Goal: Communication & Community: Answer question/provide support

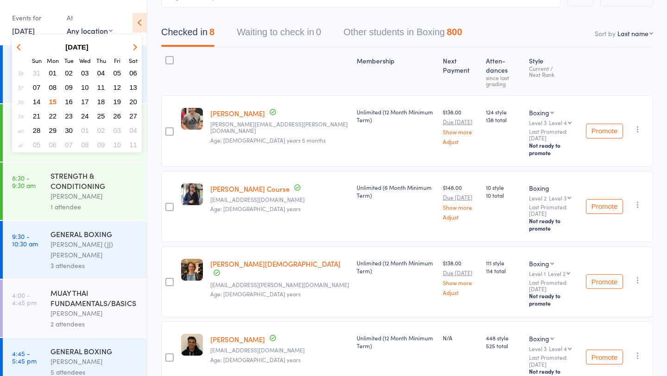
scroll to position [264, 0]
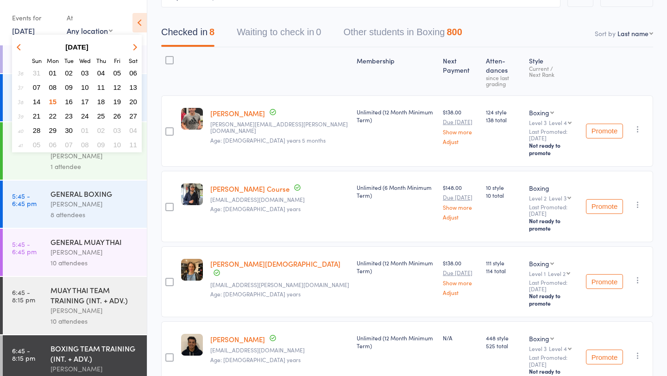
click at [88, 101] on span "17" at bounding box center [85, 102] width 8 height 8
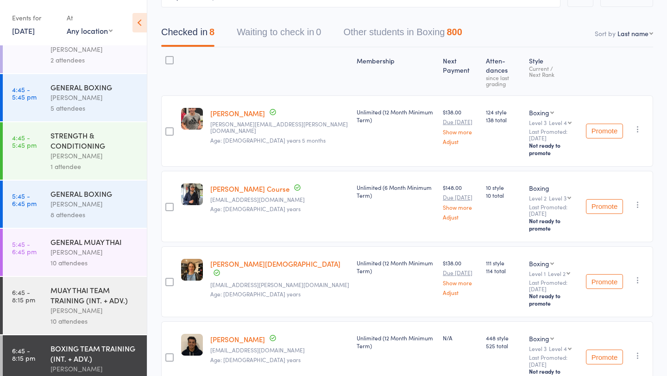
scroll to position [0, 0]
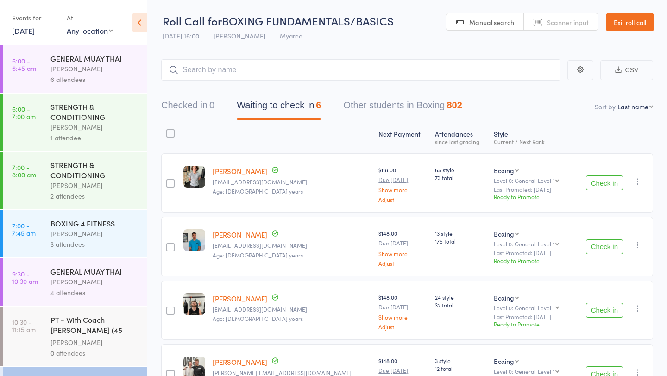
click at [35, 33] on link "16 Sep, 2025" at bounding box center [23, 30] width 23 height 10
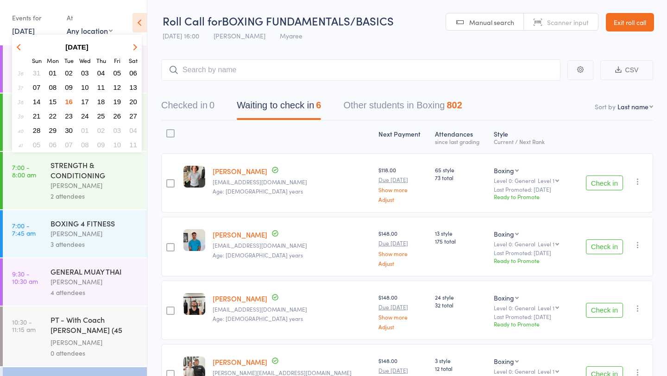
click at [86, 104] on span "17" at bounding box center [85, 102] width 8 height 8
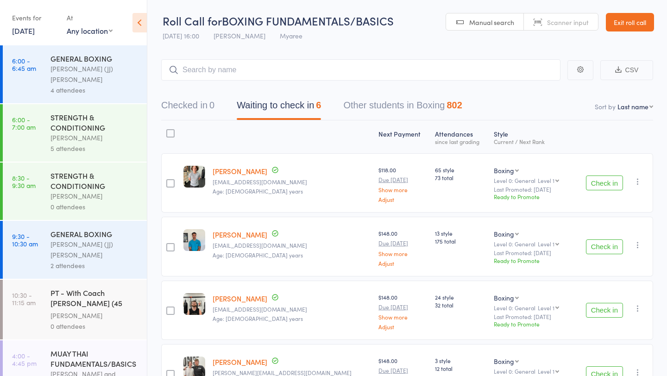
click at [73, 112] on div "STRENGTH & CONDITIONING" at bounding box center [95, 122] width 89 height 20
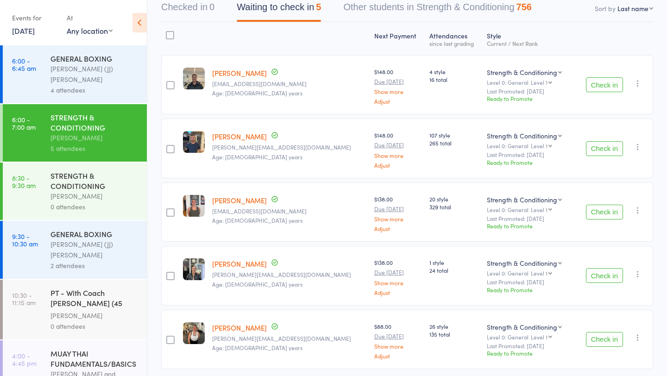
scroll to position [131, 0]
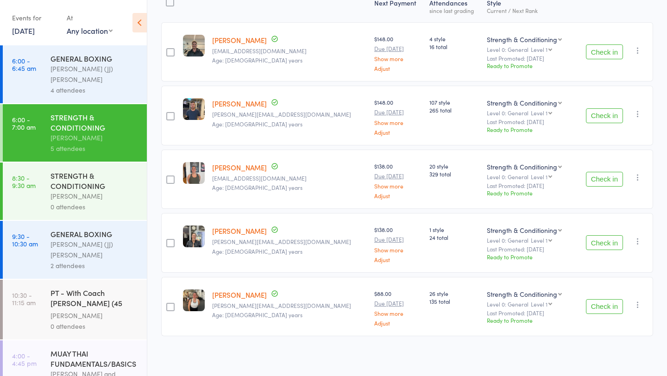
click at [35, 34] on link "17 Sep, 2025" at bounding box center [23, 30] width 23 height 10
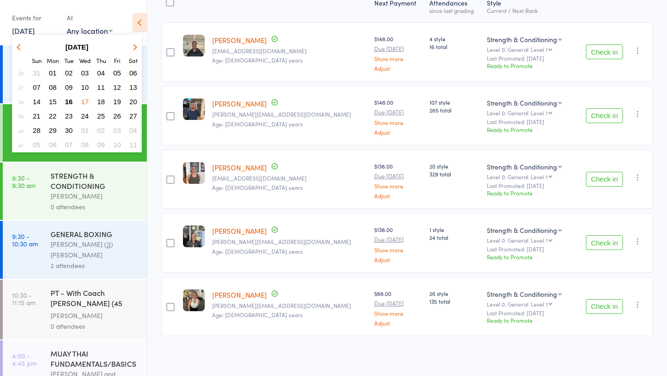
click at [102, 102] on span "18" at bounding box center [101, 102] width 8 height 8
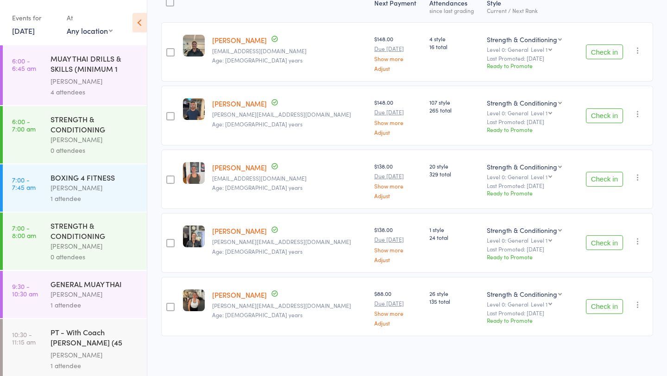
click at [35, 29] on link "18 Sep, 2025" at bounding box center [23, 30] width 23 height 10
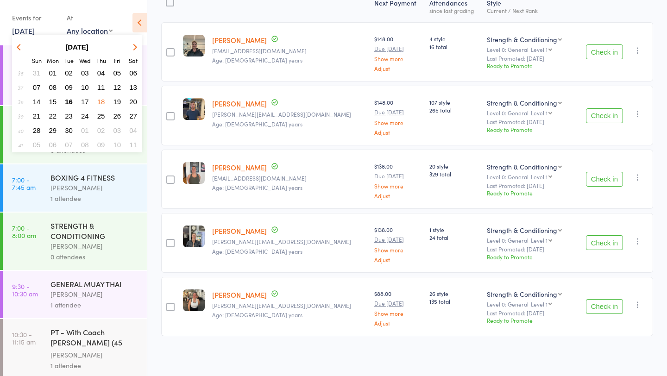
click at [69, 105] on span "16" at bounding box center [69, 102] width 8 height 8
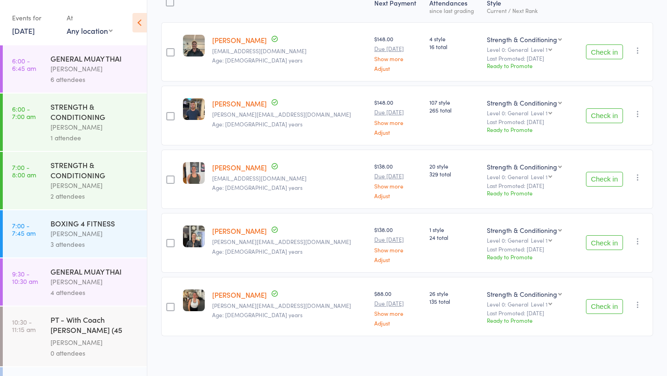
click at [30, 29] on link "16 Sep, 2025" at bounding box center [23, 30] width 23 height 10
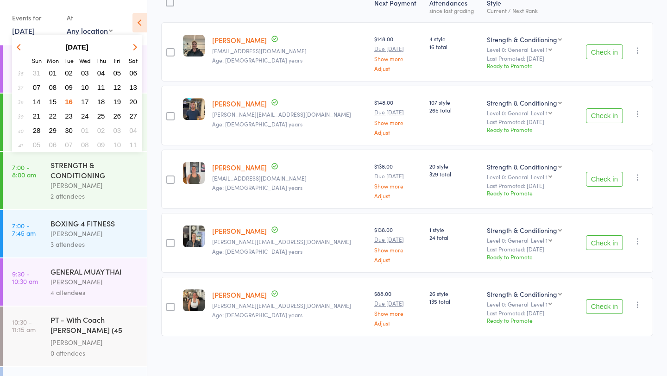
click at [51, 99] on span "15" at bounding box center [53, 102] width 8 height 8
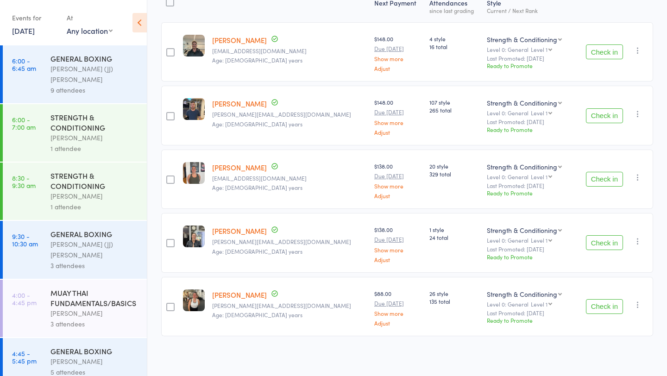
click at [69, 133] on div "Gisela Diaz" at bounding box center [95, 138] width 89 height 11
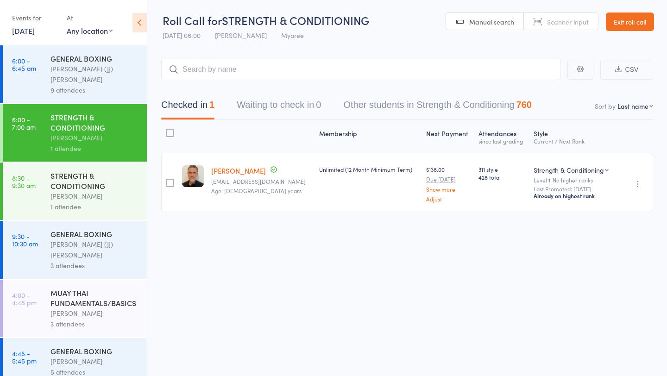
click at [32, 33] on link "15 Sep, 2025" at bounding box center [23, 30] width 23 height 10
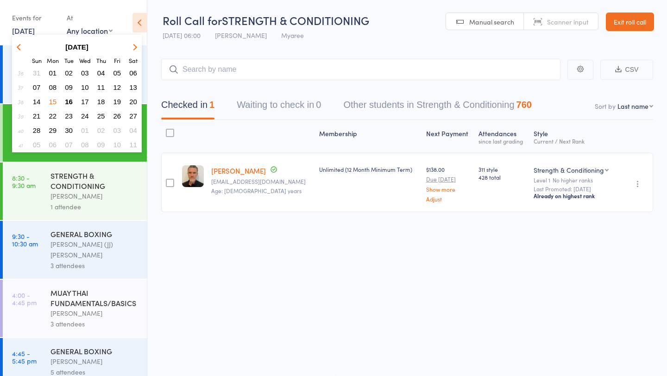
click at [84, 102] on span "17" at bounding box center [85, 102] width 8 height 8
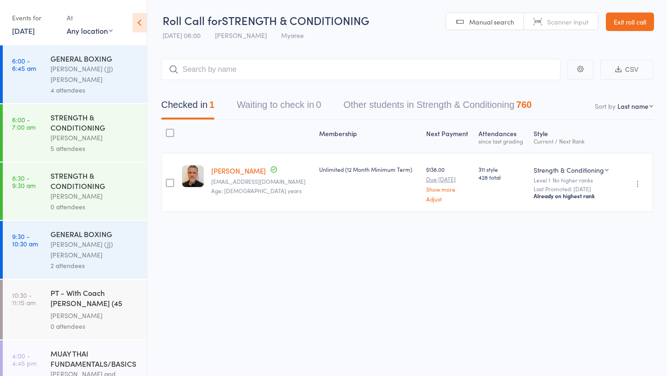
click at [35, 31] on link "17 Sep, 2025" at bounding box center [23, 30] width 23 height 10
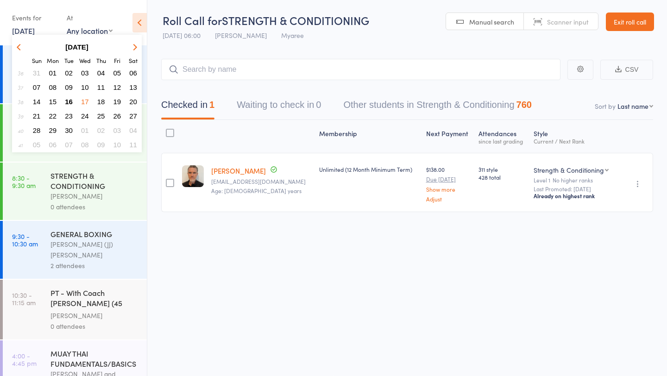
click at [68, 102] on span "16" at bounding box center [69, 102] width 8 height 8
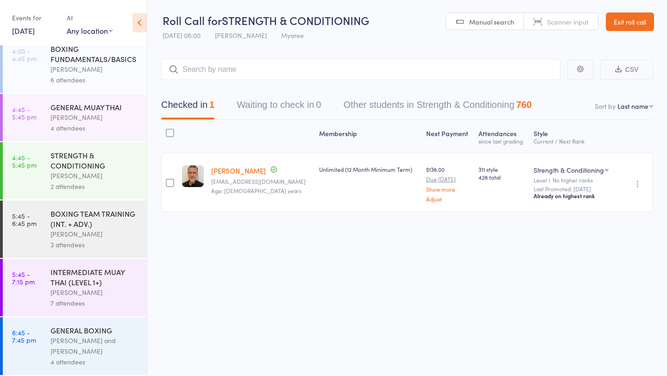
scroll to position [285, 0]
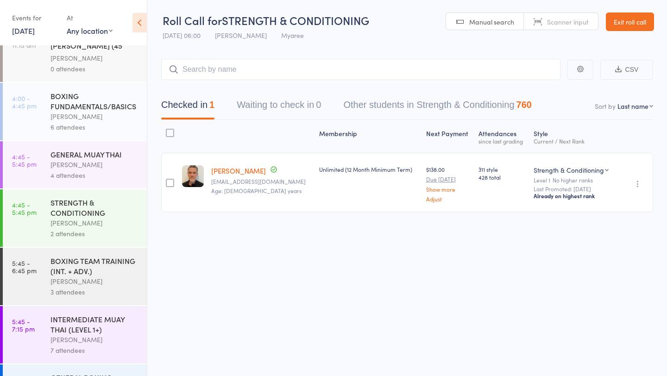
click at [93, 95] on div "BOXING FUNDAMENTALS/BASICS" at bounding box center [95, 101] width 89 height 20
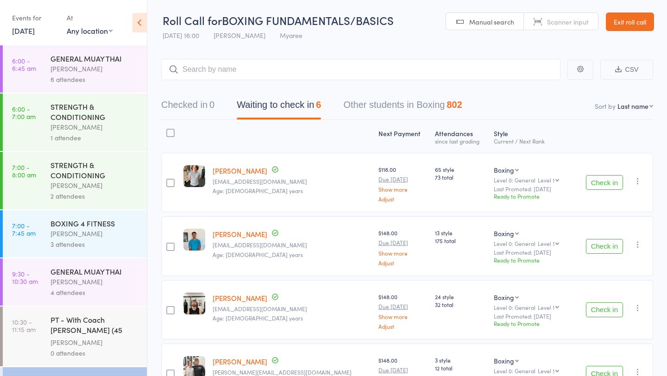
click at [598, 181] on button "Check in" at bounding box center [604, 182] width 37 height 15
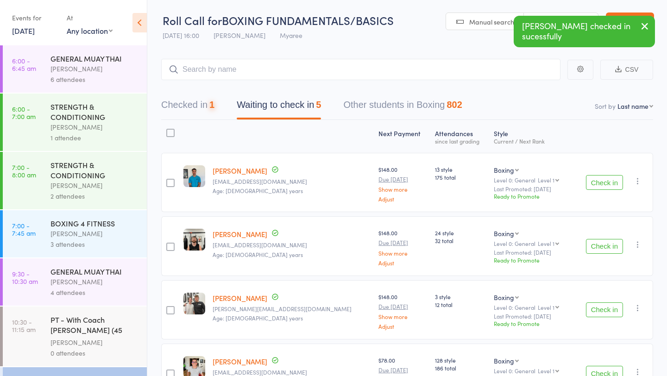
click at [598, 181] on button "Check in" at bounding box center [604, 182] width 37 height 15
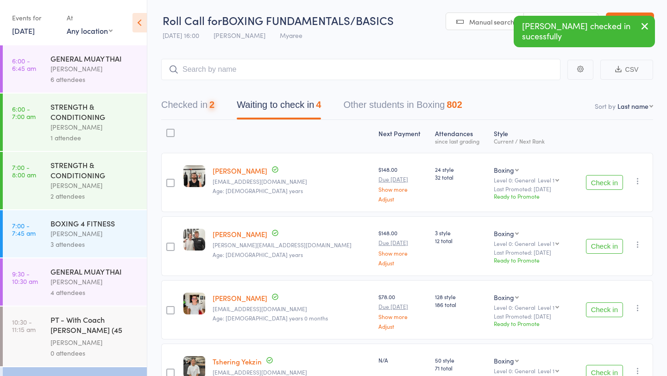
click at [598, 181] on button "Check in" at bounding box center [604, 182] width 37 height 15
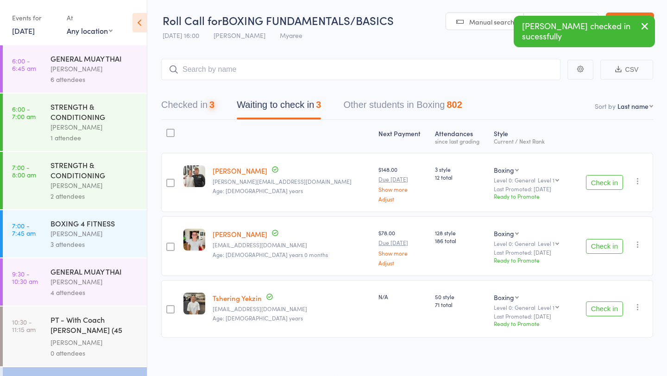
click at [598, 181] on button "Check in" at bounding box center [604, 182] width 37 height 15
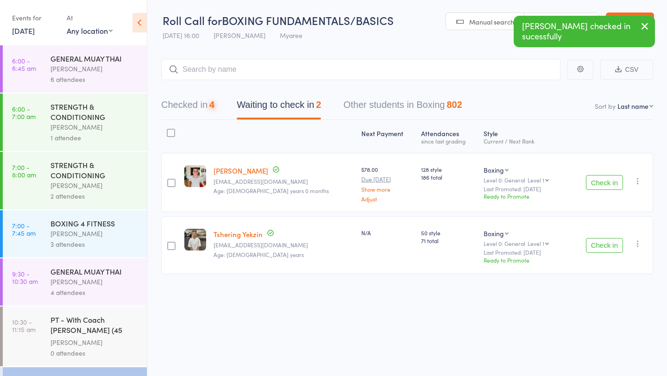
click at [598, 181] on button "Check in" at bounding box center [604, 182] width 37 height 15
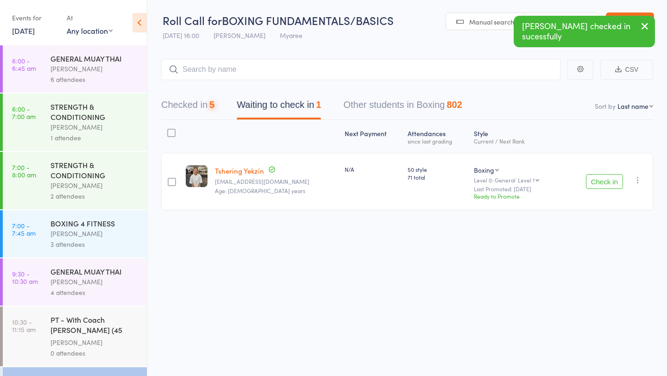
click at [598, 181] on button "Check in" at bounding box center [604, 181] width 37 height 15
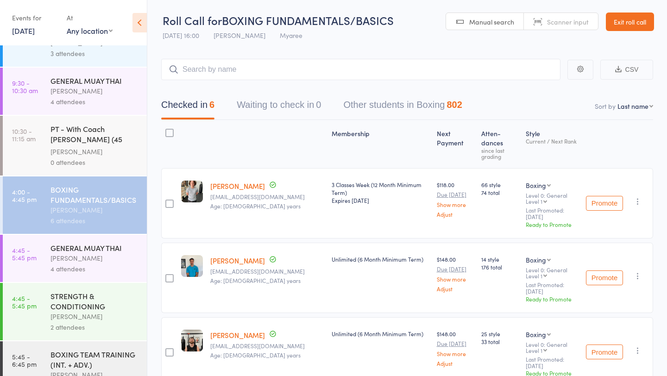
scroll to position [334, 0]
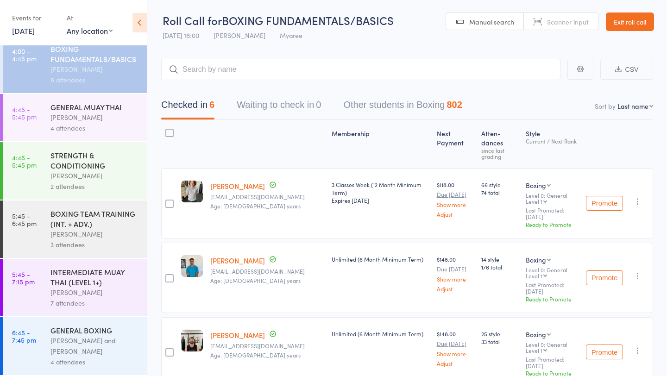
click at [83, 125] on div "4 attendees" at bounding box center [95, 128] width 89 height 11
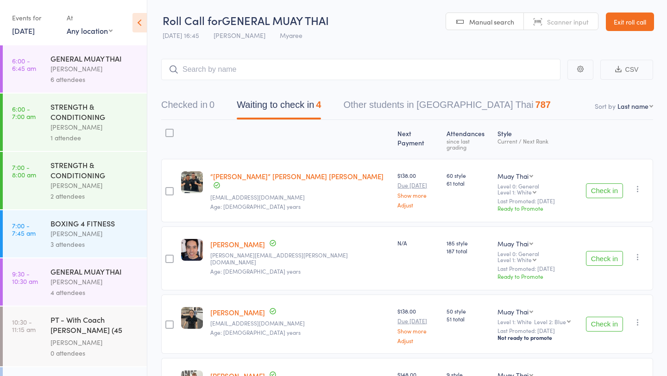
click at [607, 184] on button "Check in" at bounding box center [604, 191] width 37 height 15
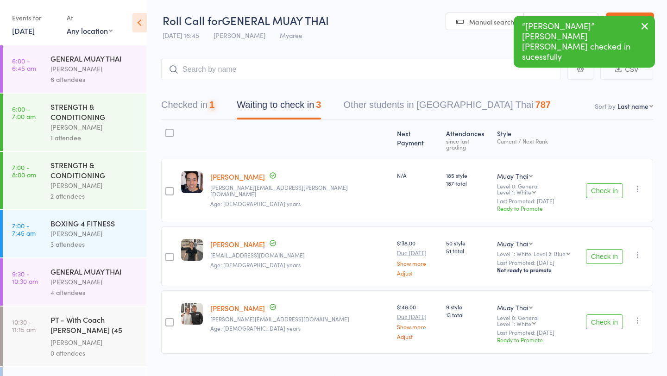
click at [607, 184] on button "Check in" at bounding box center [604, 191] width 37 height 15
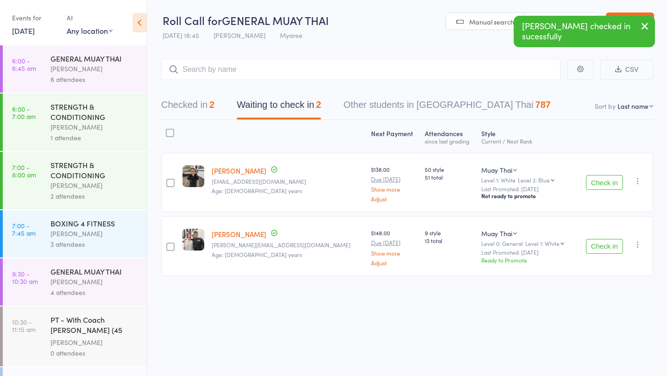
click at [608, 249] on button "Check in" at bounding box center [604, 246] width 37 height 15
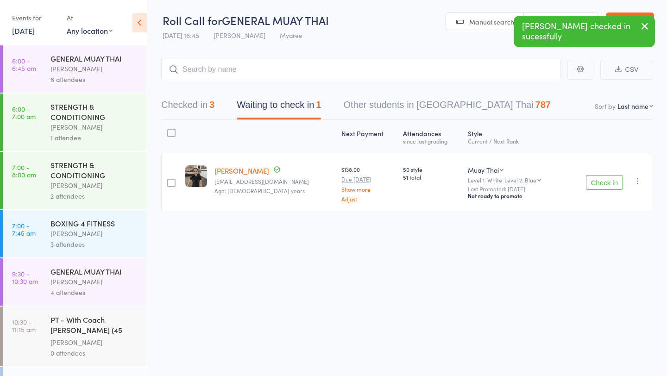
scroll to position [334, 0]
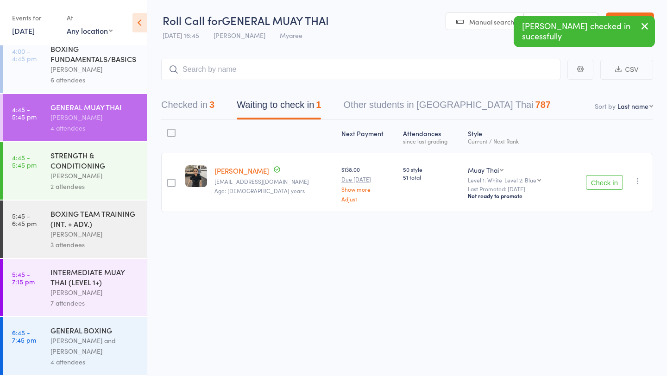
click at [120, 177] on div "Jordan Sears" at bounding box center [95, 176] width 89 height 11
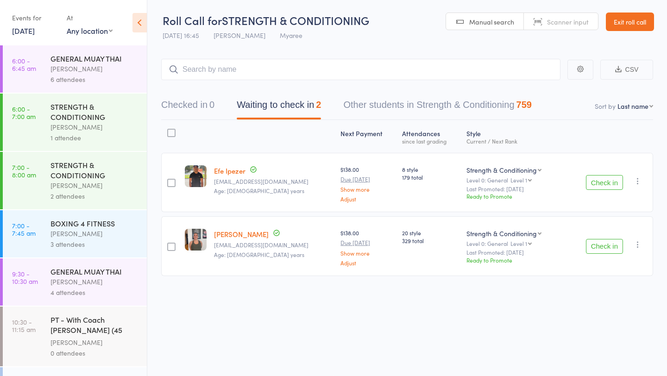
click at [600, 179] on button "Check in" at bounding box center [604, 182] width 37 height 15
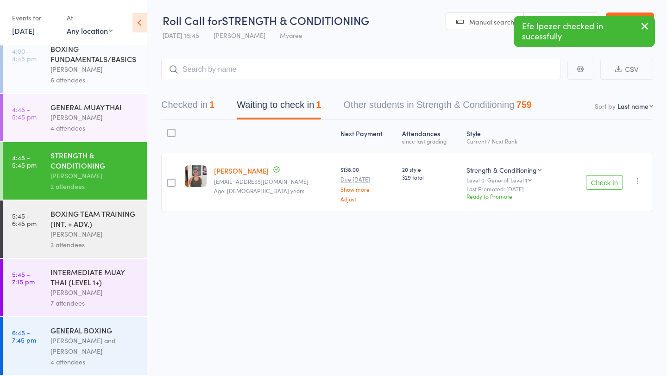
click at [94, 234] on div "Jordan Sears" at bounding box center [95, 234] width 89 height 11
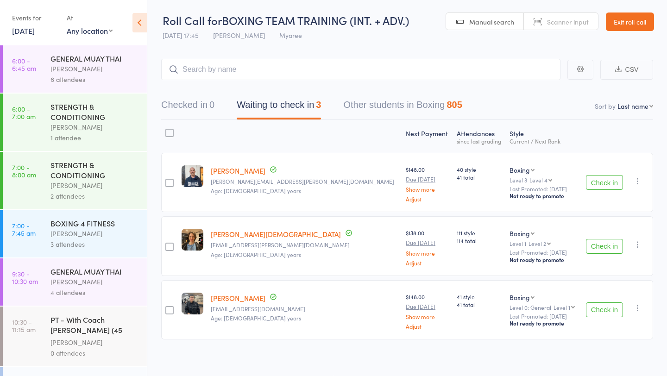
click at [30, 26] on link "16 Sep, 2025" at bounding box center [23, 30] width 23 height 10
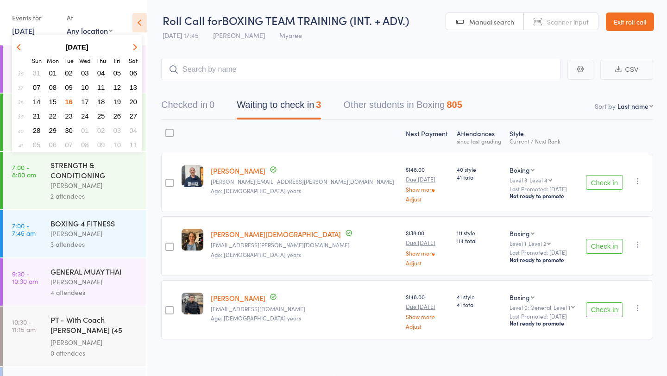
click at [87, 100] on span "17" at bounding box center [85, 102] width 8 height 8
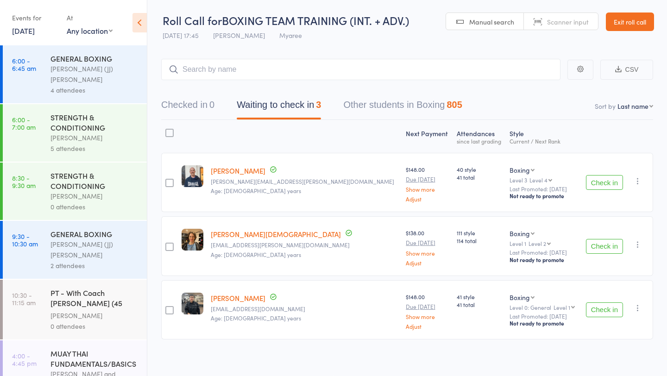
scroll to position [120, 0]
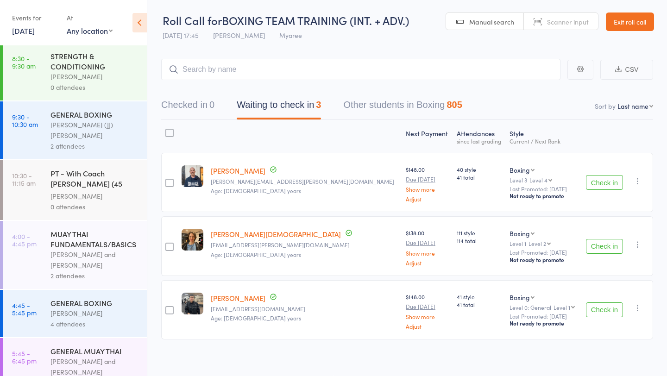
click at [88, 311] on div "GENERAL BOXING Kelsey Lyons 4 attendees" at bounding box center [99, 313] width 96 height 47
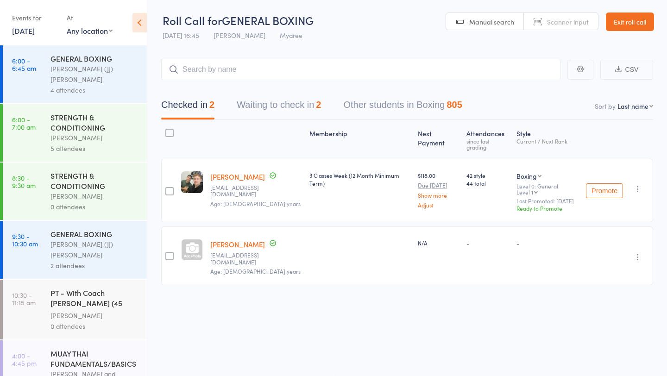
click at [288, 93] on div "Checked in 2 Waiting to check in 2 Other students in Boxing 805" at bounding box center [407, 100] width 492 height 40
click at [637, 253] on icon "button" at bounding box center [637, 257] width 9 height 9
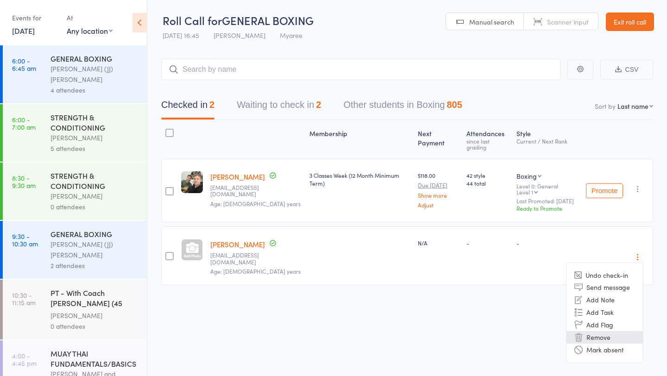
click at [597, 331] on li "Remove" at bounding box center [605, 337] width 76 height 13
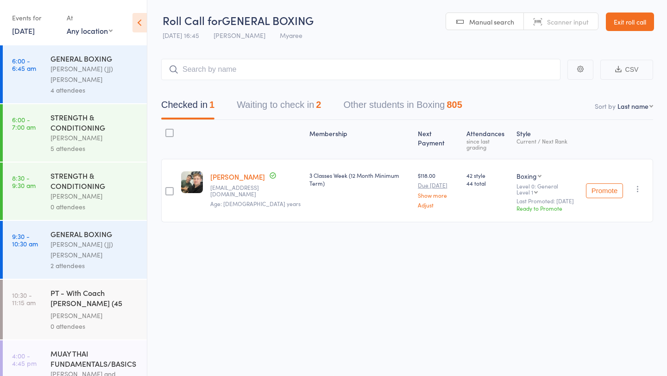
scroll to position [120, 0]
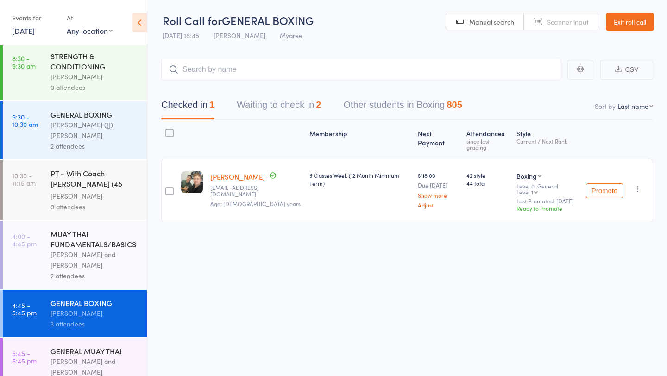
click at [35, 30] on link "17 Sep, 2025" at bounding box center [23, 30] width 23 height 10
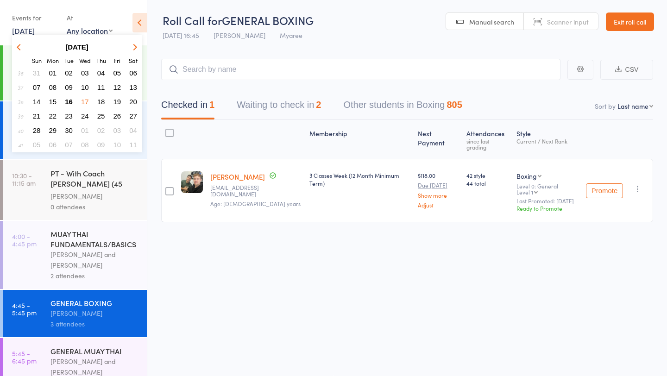
click at [70, 100] on span "16" at bounding box center [69, 102] width 8 height 8
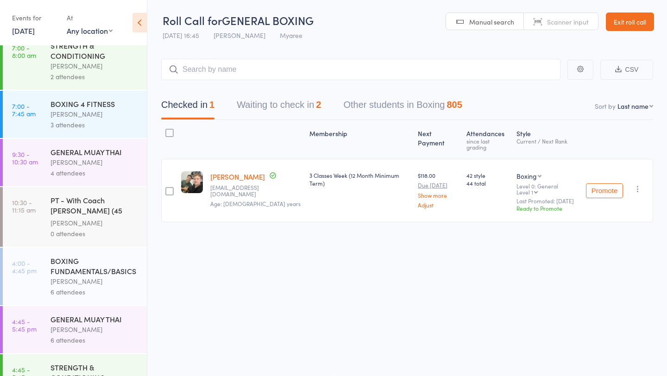
scroll to position [334, 0]
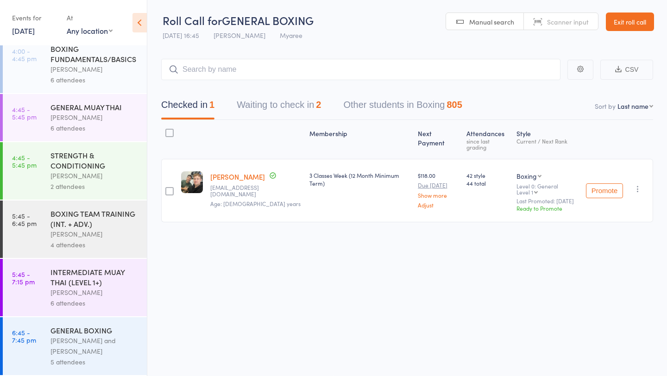
click at [35, 34] on link "16 Sep, 2025" at bounding box center [23, 30] width 23 height 10
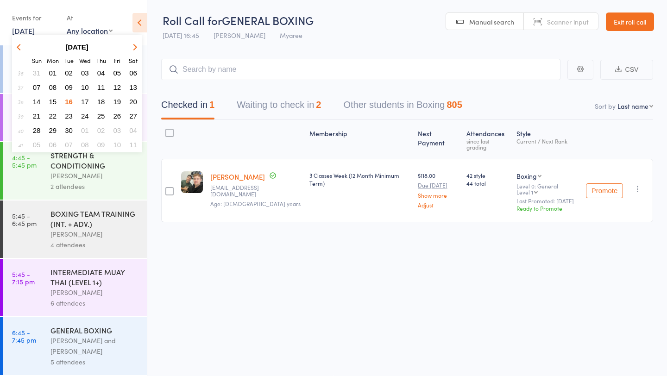
click at [71, 101] on span "16" at bounding box center [69, 102] width 8 height 8
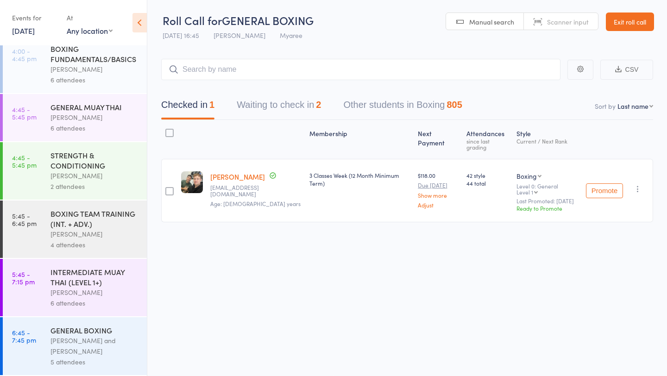
click at [44, 23] on div "Events for" at bounding box center [34, 17] width 45 height 15
click at [35, 29] on link "16 Sep, 2025" at bounding box center [23, 30] width 23 height 10
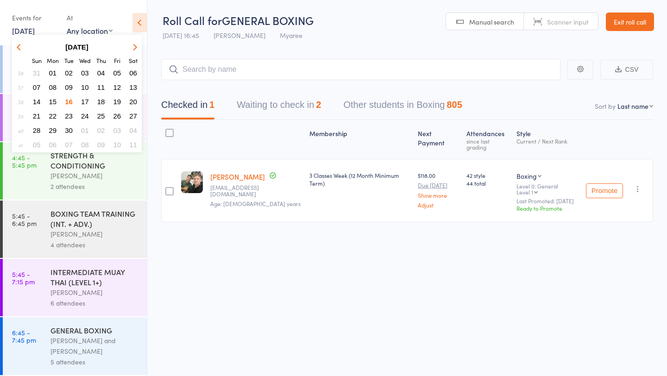
click at [101, 102] on span "18" at bounding box center [101, 102] width 8 height 8
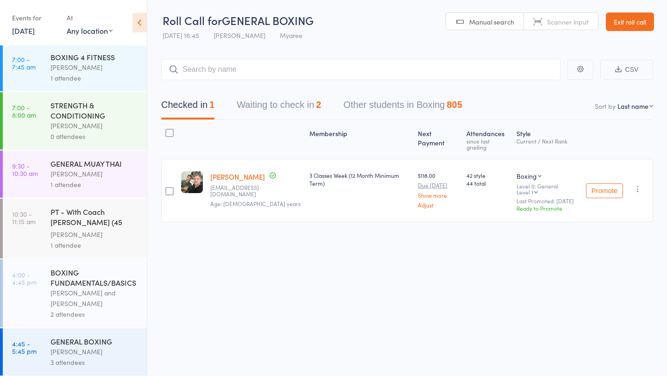
scroll to position [0, 0]
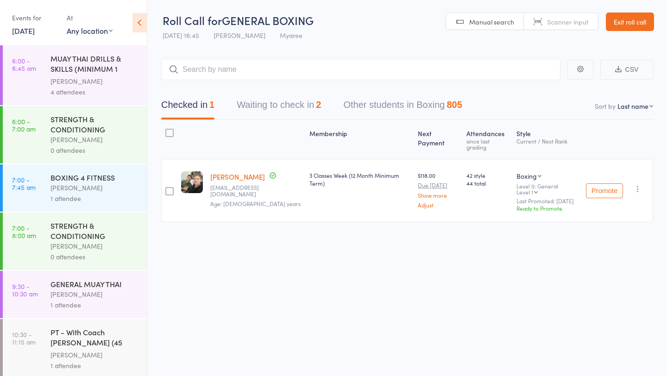
click at [35, 29] on link "18 Sep, 2025" at bounding box center [23, 30] width 23 height 10
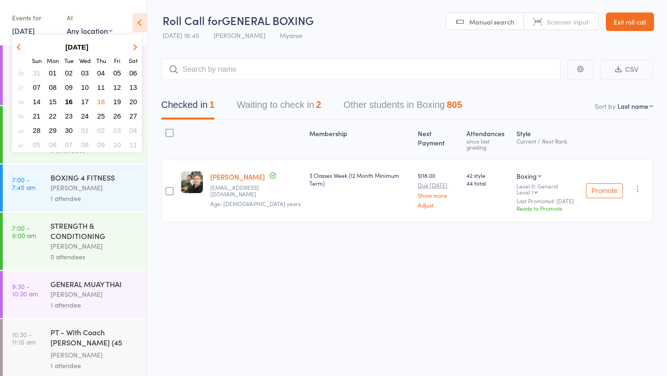
click at [71, 103] on span "16" at bounding box center [69, 102] width 8 height 8
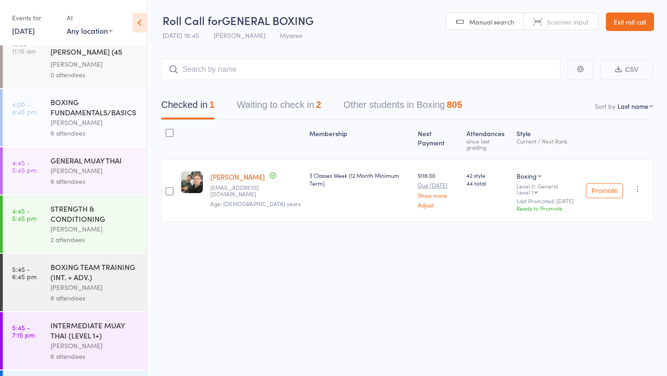
scroll to position [334, 0]
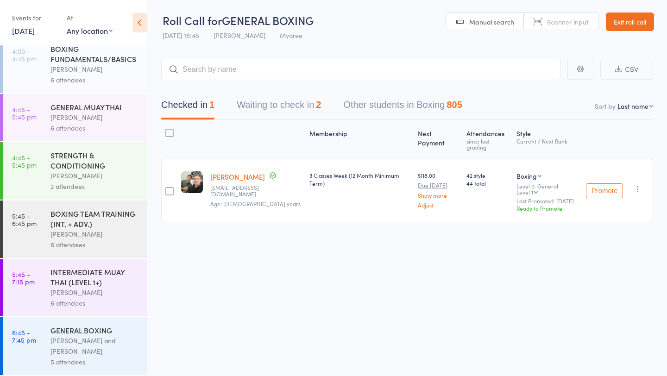
click at [102, 116] on div "Eddy D'Uva" at bounding box center [95, 117] width 89 height 11
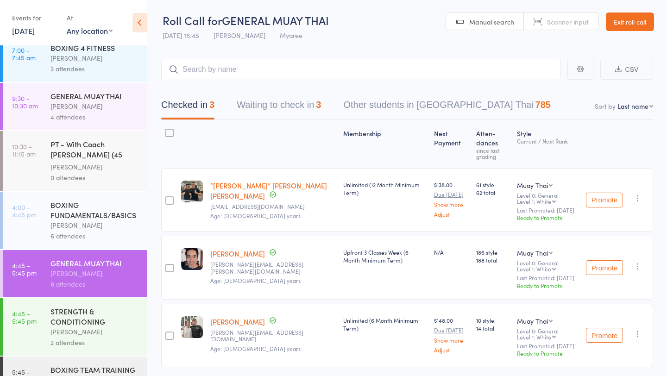
scroll to position [334, 0]
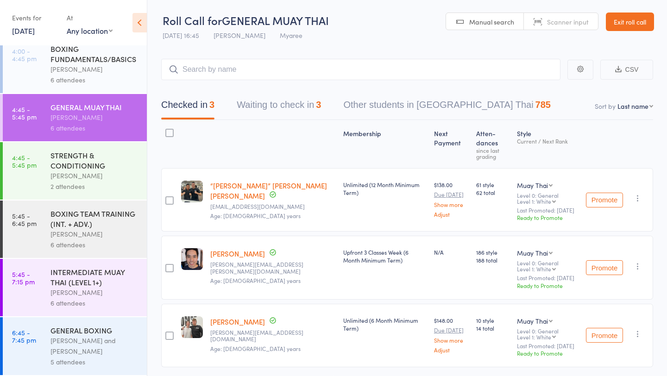
click at [290, 103] on button "Waiting to check in 3" at bounding box center [279, 107] width 84 height 25
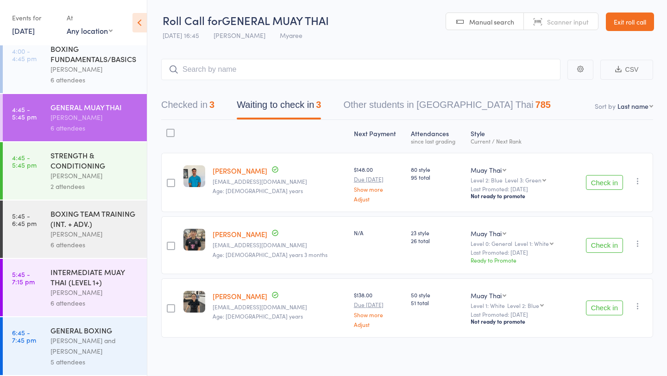
click at [608, 183] on button "Check in" at bounding box center [604, 182] width 37 height 15
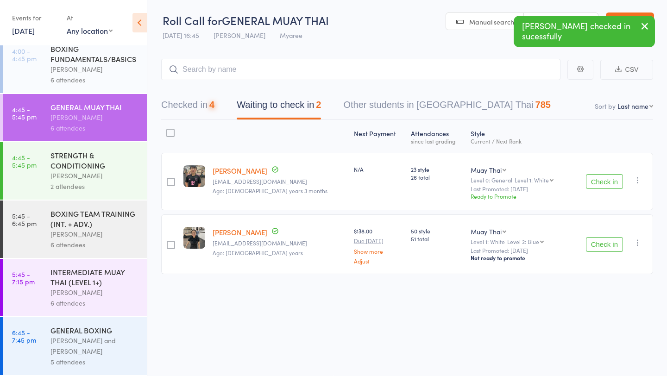
click at [608, 183] on button "Check in" at bounding box center [604, 181] width 37 height 15
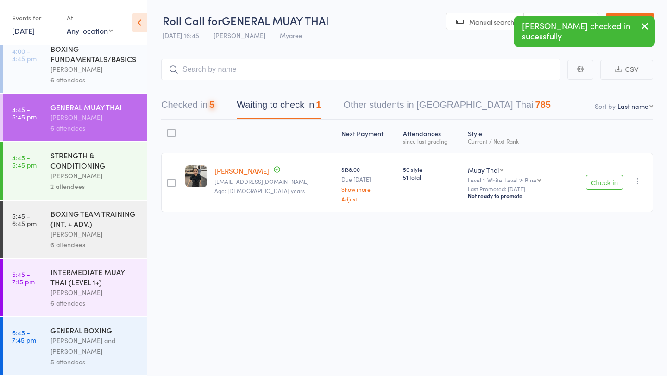
click at [608, 183] on button "Check in" at bounding box center [604, 182] width 37 height 15
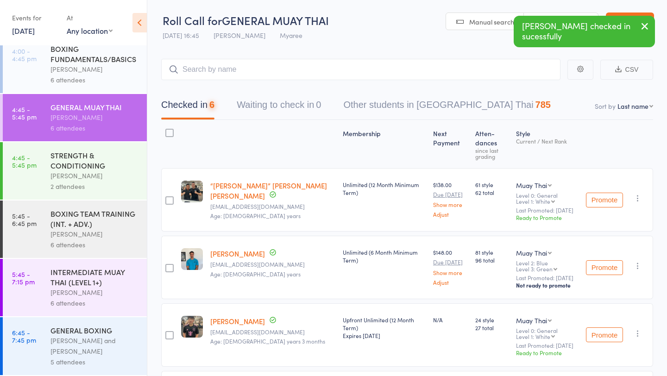
click at [84, 162] on div "STRENGTH & CONDITIONING" at bounding box center [95, 160] width 89 height 20
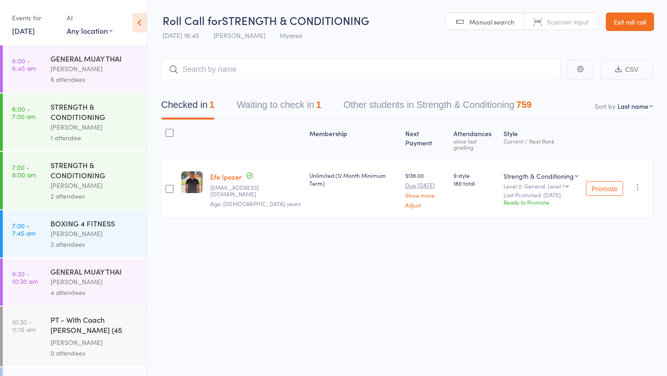
click at [314, 111] on button "Waiting to check in 1" at bounding box center [279, 107] width 84 height 25
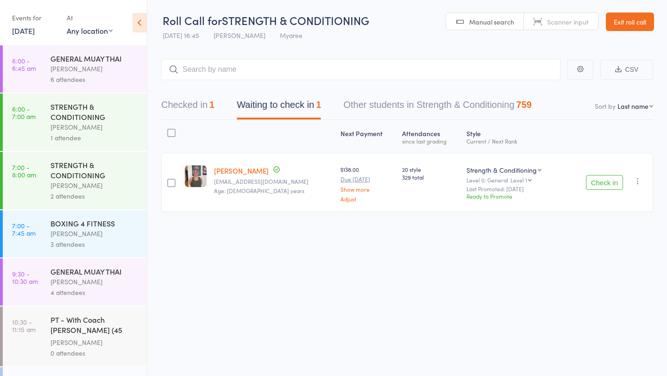
click at [624, 188] on div "Check in Check in Promote Send message Add Note Add Task Add Flag Remove Mark a…" at bounding box center [609, 182] width 88 height 59
click at [605, 188] on button "Check in" at bounding box center [604, 182] width 37 height 15
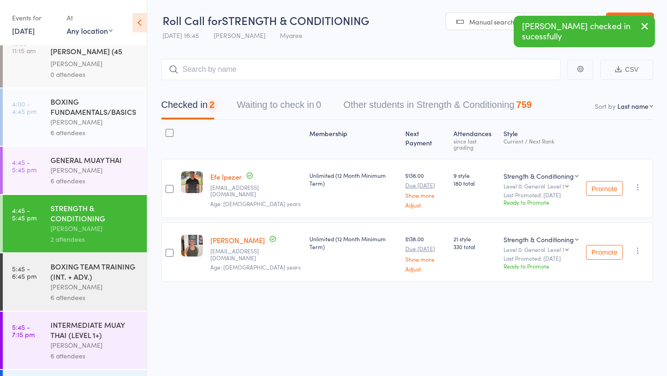
scroll to position [334, 0]
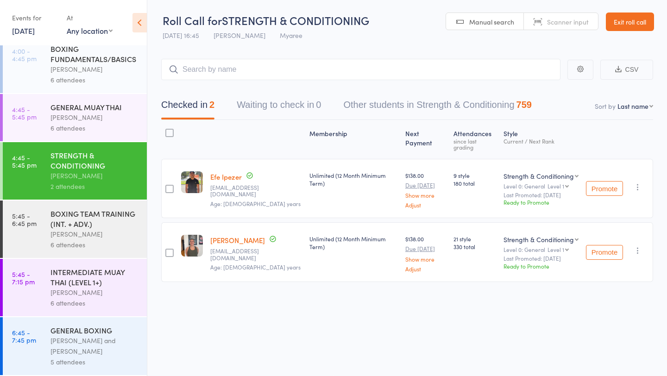
click at [95, 214] on div "BOXING TEAM TRAINING (INT. + ADV.)" at bounding box center [95, 219] width 89 height 20
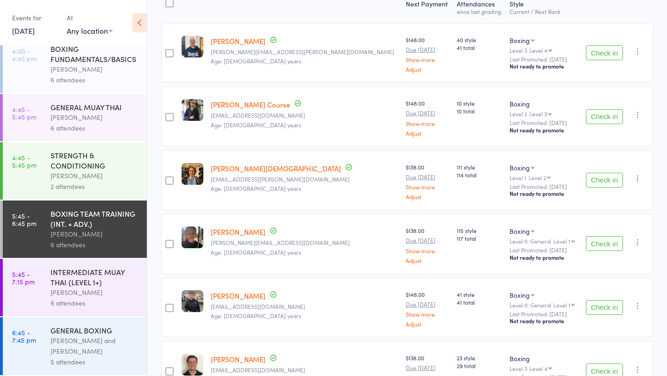
scroll to position [195, 0]
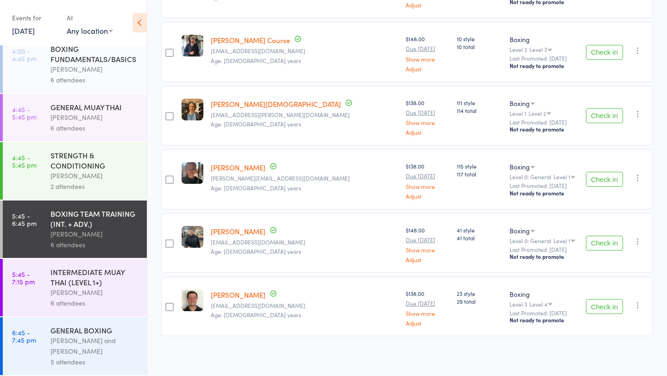
click at [79, 277] on div "INTERMEDIATE MUAY THAI (LEVEL 1+)" at bounding box center [95, 277] width 89 height 20
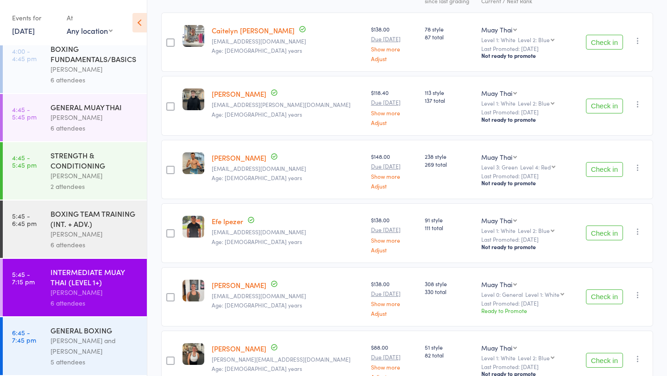
scroll to position [132, 0]
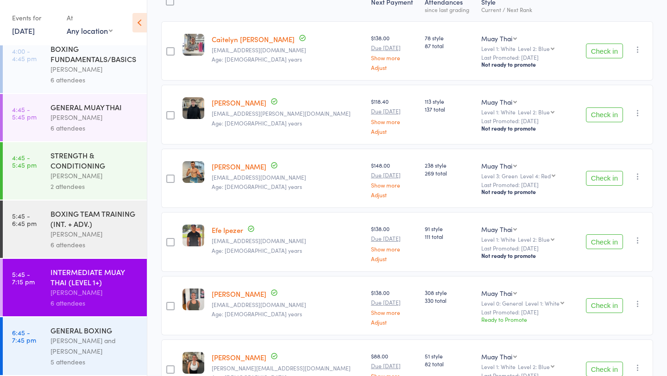
click at [602, 177] on button "Check in" at bounding box center [604, 178] width 37 height 15
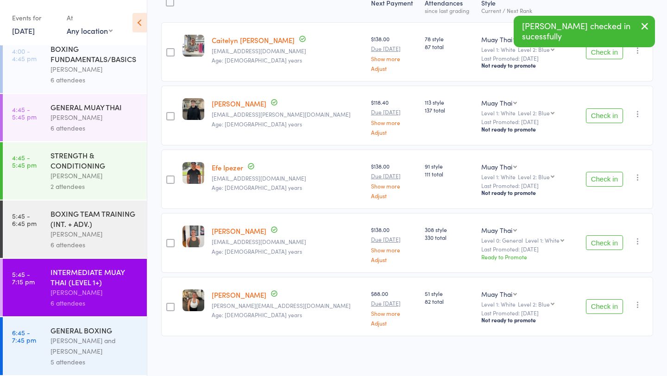
click at [607, 113] on button "Check in" at bounding box center [604, 115] width 37 height 15
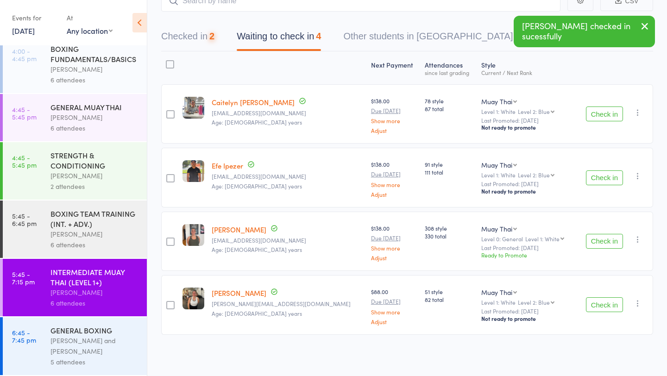
scroll to position [68, 0]
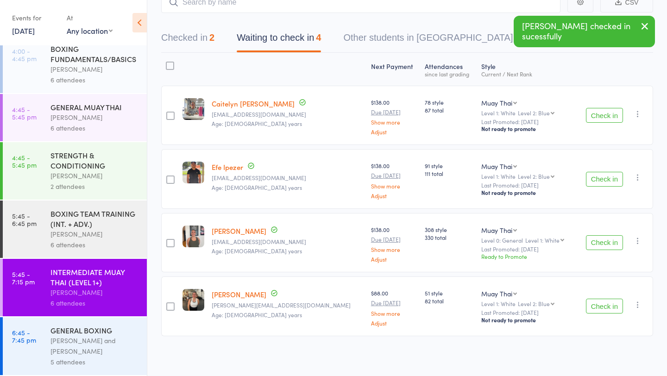
click at [607, 114] on button "Check in" at bounding box center [604, 115] width 37 height 15
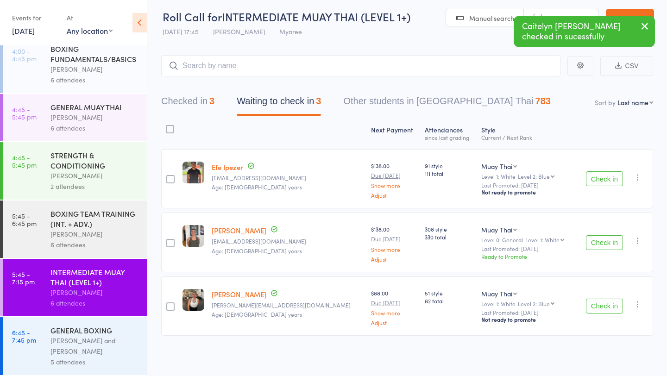
click at [611, 174] on button "Check in" at bounding box center [604, 178] width 37 height 15
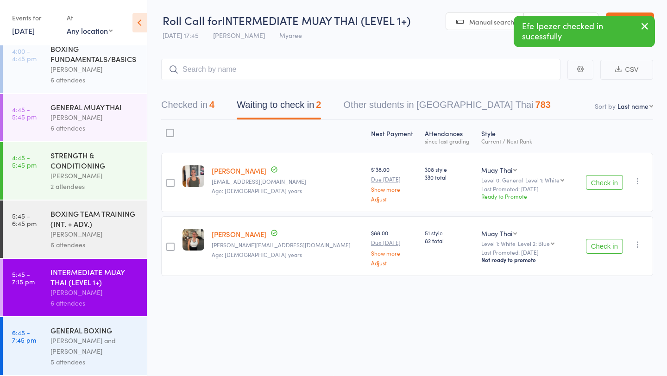
click at [607, 187] on button "Check in" at bounding box center [604, 182] width 37 height 15
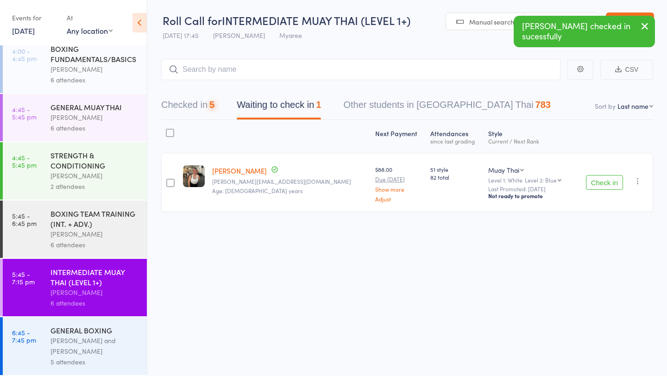
click at [607, 187] on button "Check in" at bounding box center [604, 182] width 37 height 15
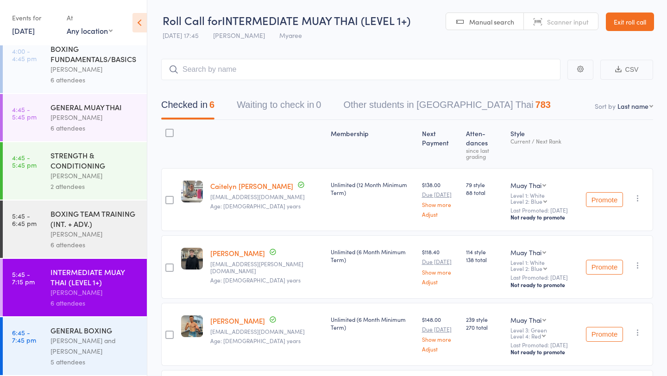
click at [106, 219] on div "BOXING TEAM TRAINING (INT. + ADV.)" at bounding box center [95, 219] width 89 height 20
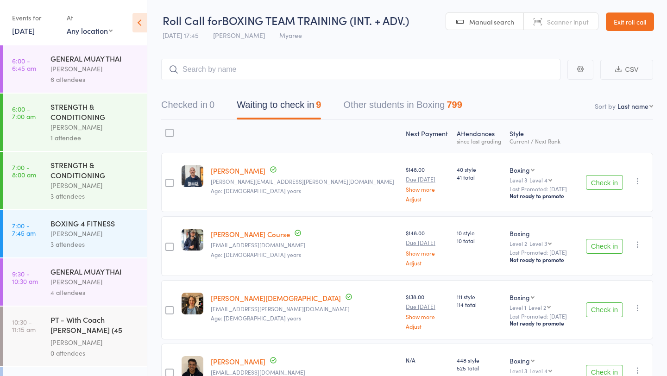
click at [609, 183] on button "Check in" at bounding box center [604, 182] width 37 height 15
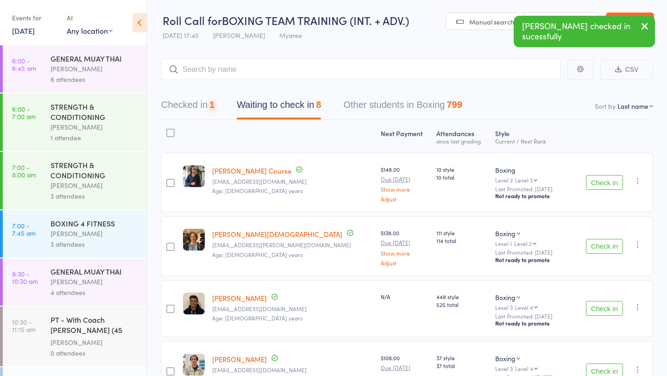
click at [609, 183] on button "Check in" at bounding box center [604, 182] width 37 height 15
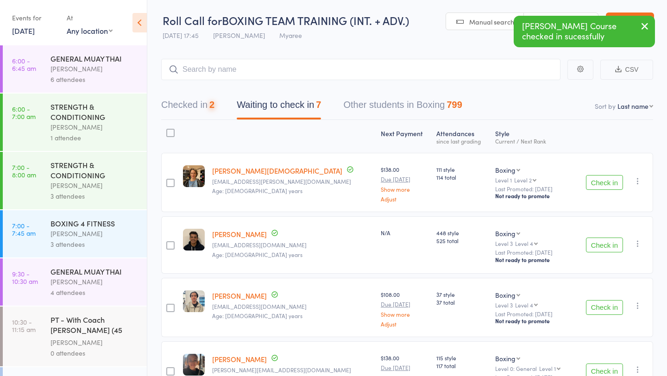
click at [609, 183] on button "Check in" at bounding box center [604, 182] width 37 height 15
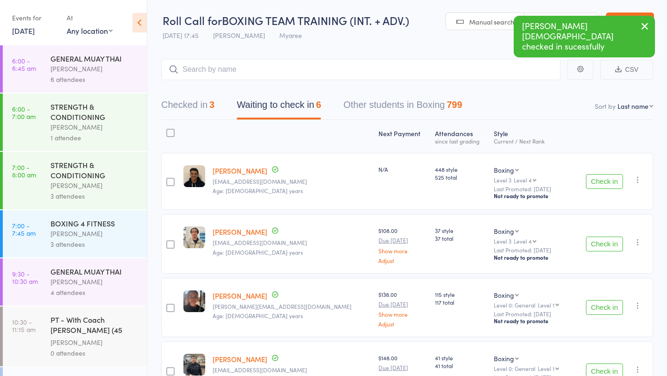
click at [609, 183] on button "Check in" at bounding box center [604, 181] width 37 height 15
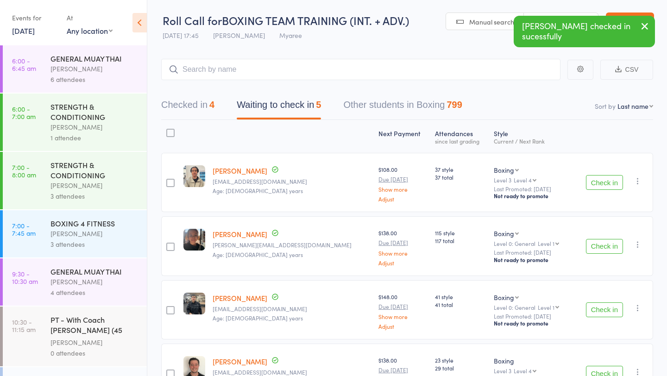
click at [609, 183] on button "Check in" at bounding box center [604, 182] width 37 height 15
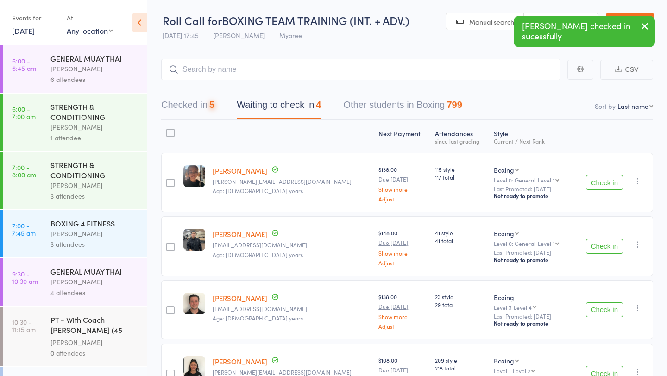
click at [609, 183] on button "Check in" at bounding box center [604, 182] width 37 height 15
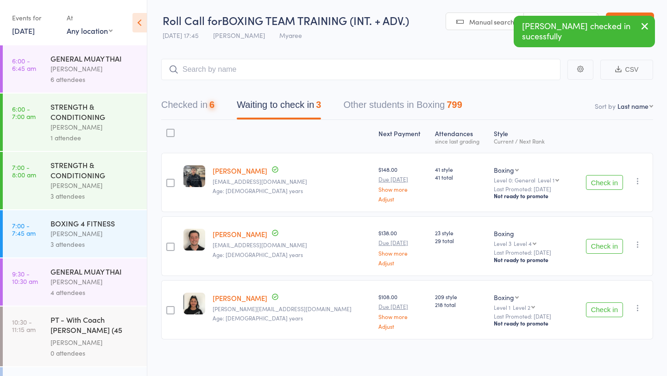
click at [609, 183] on button "Check in" at bounding box center [604, 182] width 37 height 15
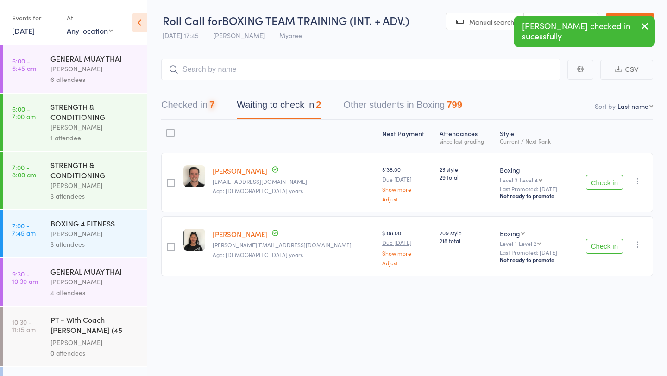
click at [609, 183] on button "Check in" at bounding box center [604, 182] width 37 height 15
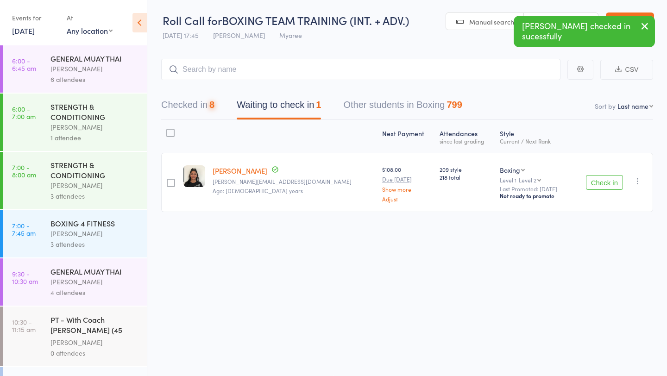
click at [609, 183] on button "Check in" at bounding box center [604, 182] width 37 height 15
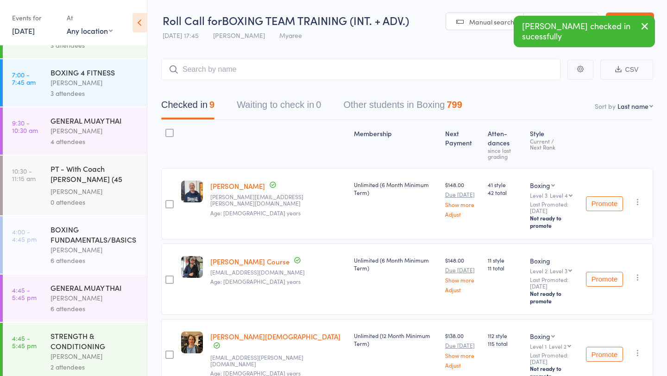
scroll to position [334, 0]
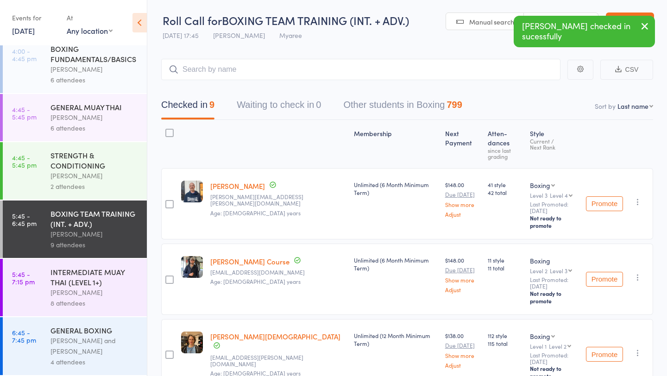
click at [69, 275] on div "INTERMEDIATE MUAY THAI (LEVEL 1+)" at bounding box center [95, 277] width 89 height 20
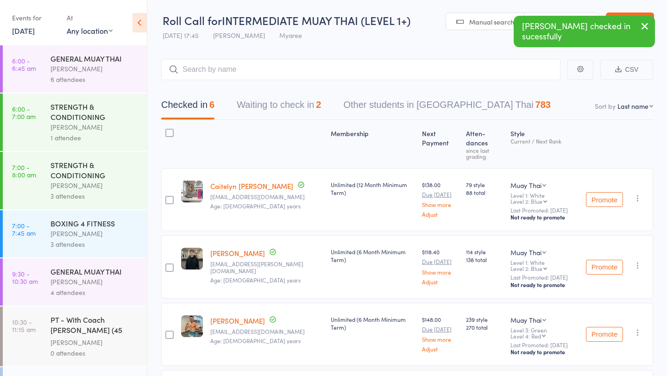
scroll to position [334, 0]
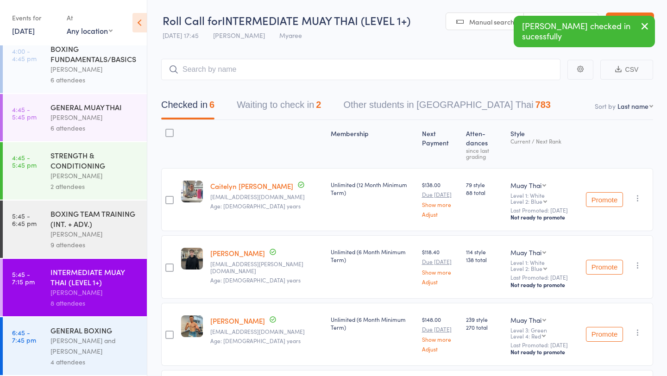
click at [281, 114] on button "Waiting to check in 2" at bounding box center [279, 107] width 84 height 25
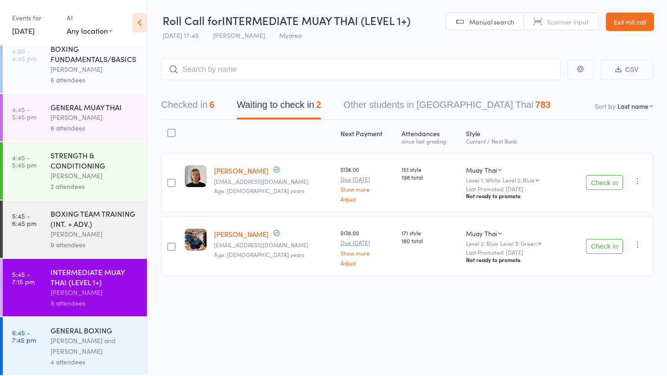
click at [605, 180] on button "Check in" at bounding box center [604, 182] width 37 height 15
click at [605, 181] on button "Check in" at bounding box center [604, 182] width 37 height 15
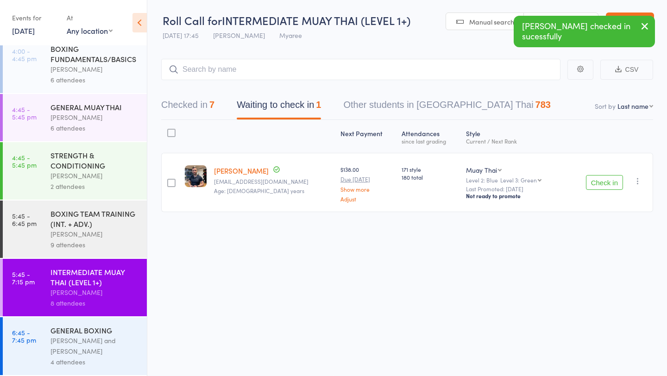
click at [605, 181] on button "Check in" at bounding box center [604, 182] width 37 height 15
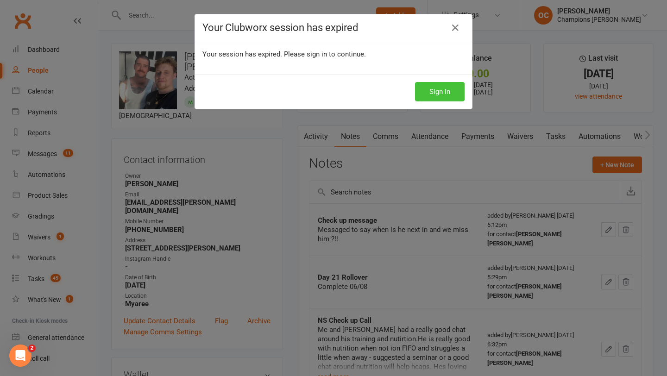
click at [441, 88] on button "Sign In" at bounding box center [440, 91] width 50 height 19
click at [440, 95] on button "Sign In" at bounding box center [440, 91] width 50 height 19
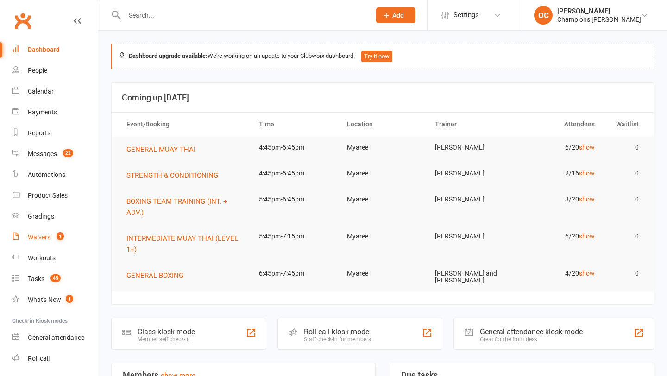
click at [57, 241] on count-badge "1" at bounding box center [58, 237] width 12 height 7
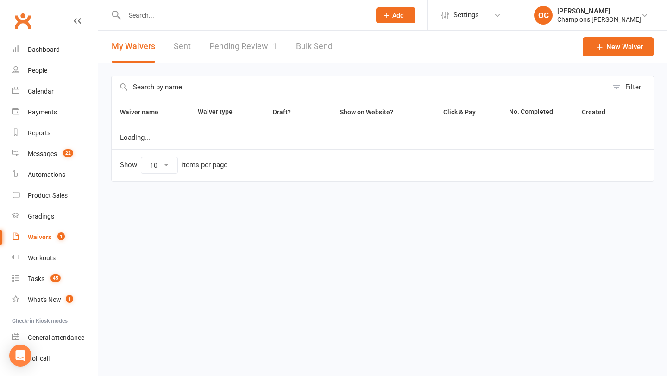
click at [266, 47] on link "Pending Review 1" at bounding box center [243, 47] width 68 height 32
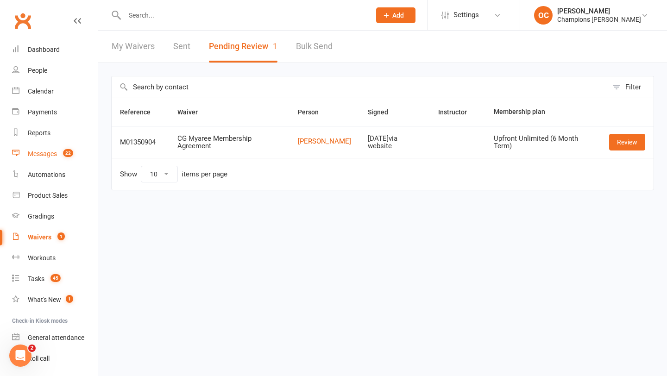
click at [61, 153] on count-badge "22" at bounding box center [65, 153] width 15 height 7
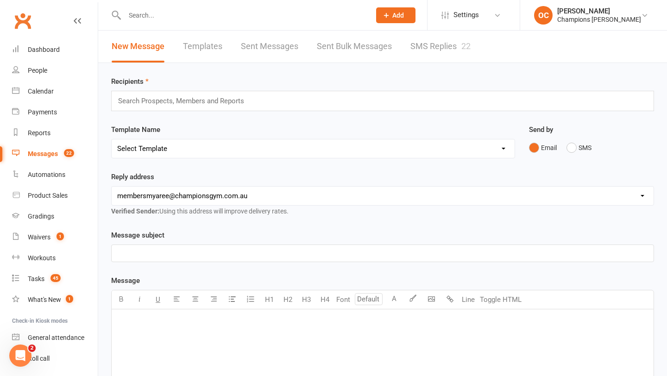
click at [439, 47] on link "SMS Replies 22" at bounding box center [441, 47] width 60 height 32
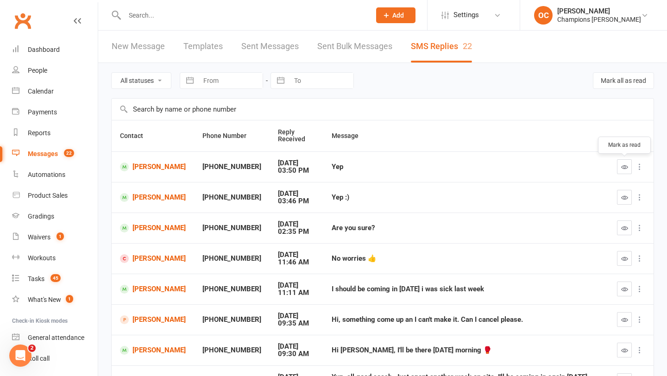
click at [626, 171] on button "button" at bounding box center [624, 166] width 15 height 15
click at [623, 199] on icon "button" at bounding box center [624, 197] width 7 height 7
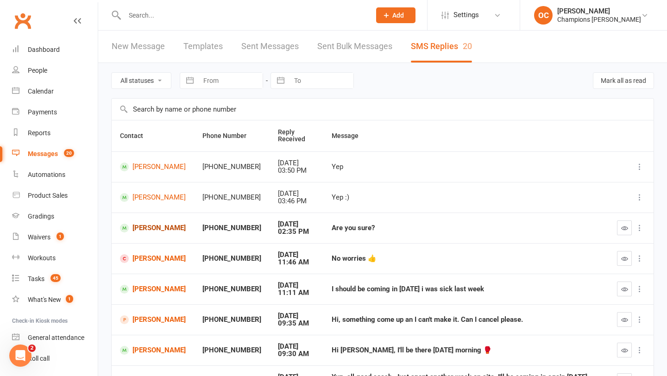
click at [154, 224] on link "Nathan Hogg" at bounding box center [153, 228] width 66 height 9
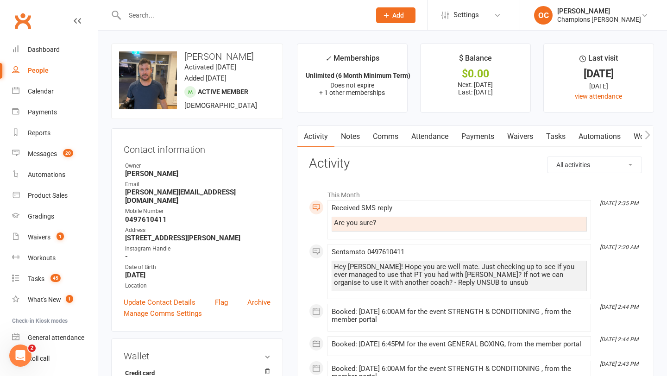
click at [376, 146] on link "Comms" at bounding box center [386, 136] width 38 height 21
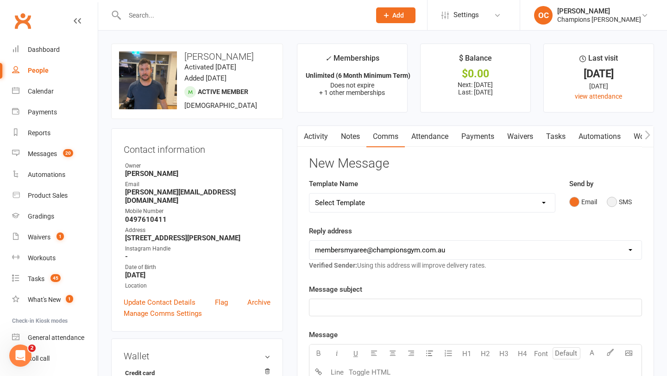
click at [610, 202] on button "SMS" at bounding box center [619, 202] width 25 height 18
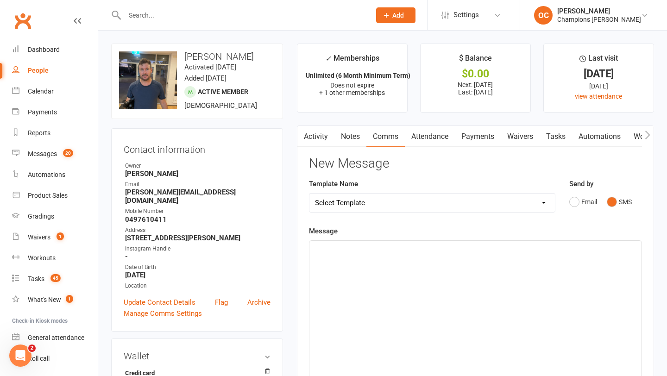
click at [367, 280] on div "﻿" at bounding box center [476, 310] width 332 height 139
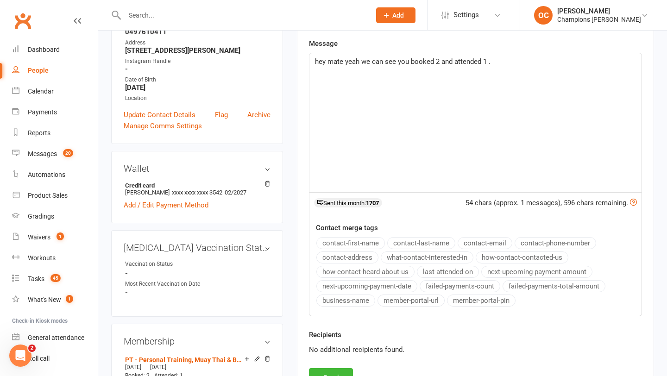
scroll to position [203, 0]
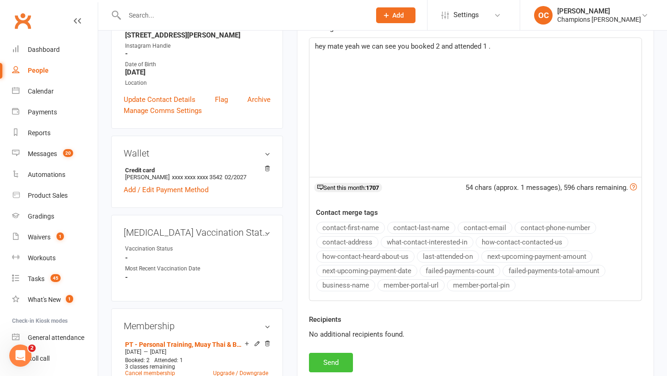
click at [335, 362] on button "Send" at bounding box center [331, 362] width 44 height 19
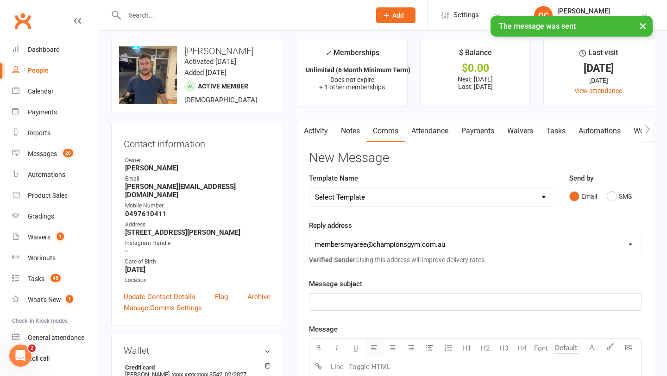
scroll to position [0, 0]
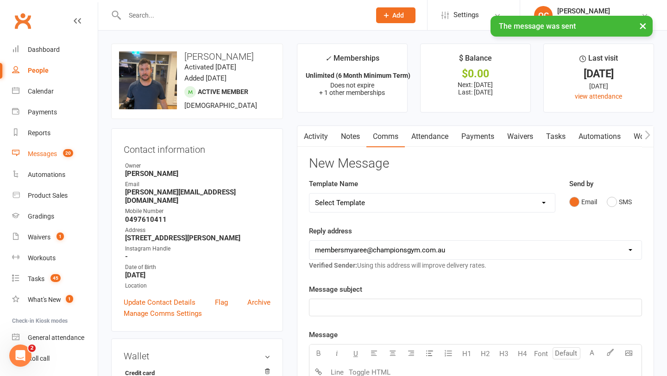
click at [61, 158] on link "Messages 20" at bounding box center [55, 154] width 86 height 21
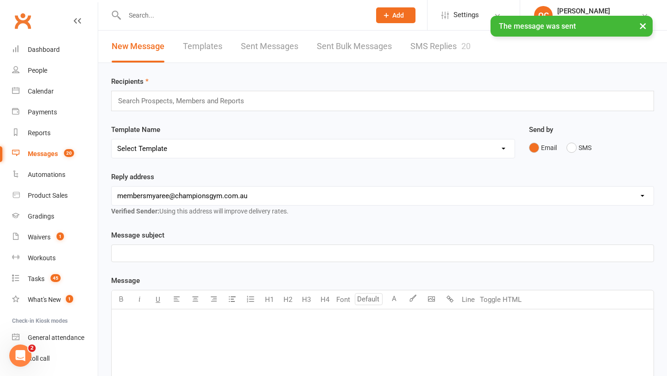
click at [457, 49] on link "SMS Replies 20" at bounding box center [441, 47] width 60 height 32
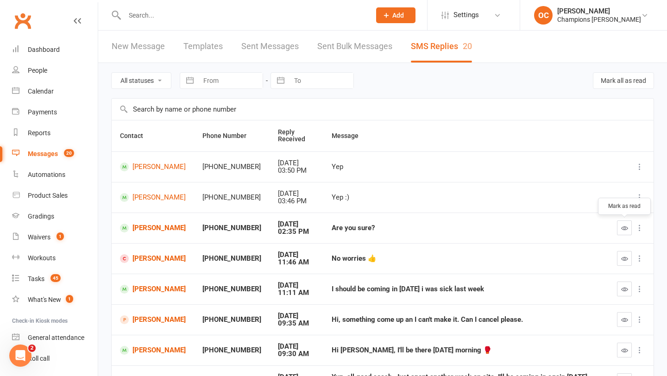
click at [626, 227] on icon "button" at bounding box center [624, 228] width 7 height 7
click at [621, 255] on icon "button" at bounding box center [624, 258] width 7 height 7
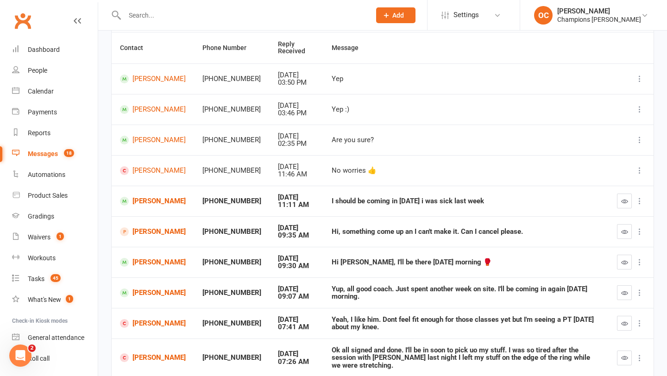
scroll to position [90, 0]
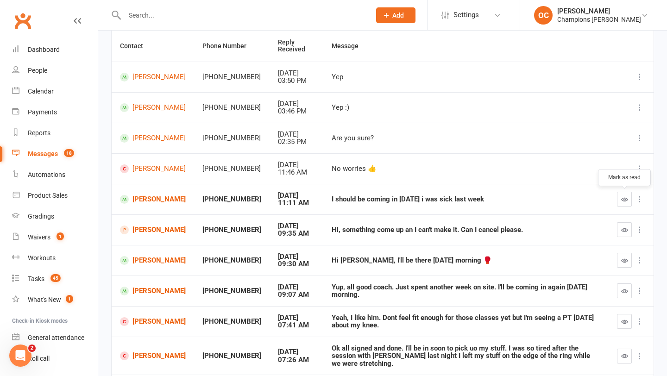
click at [626, 196] on icon "button" at bounding box center [624, 199] width 7 height 7
click at [139, 233] on link "Chris Wenham" at bounding box center [153, 230] width 66 height 9
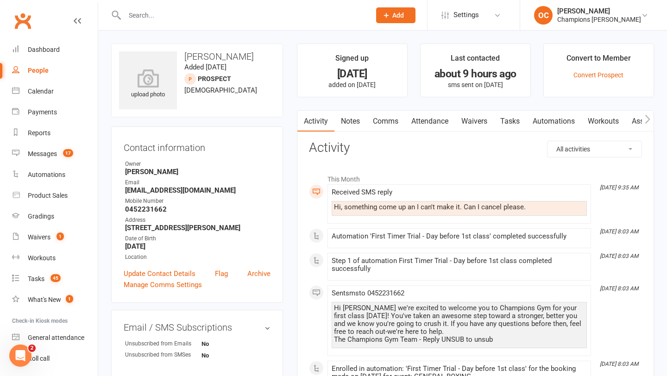
click at [373, 122] on link "Comms" at bounding box center [386, 121] width 38 height 21
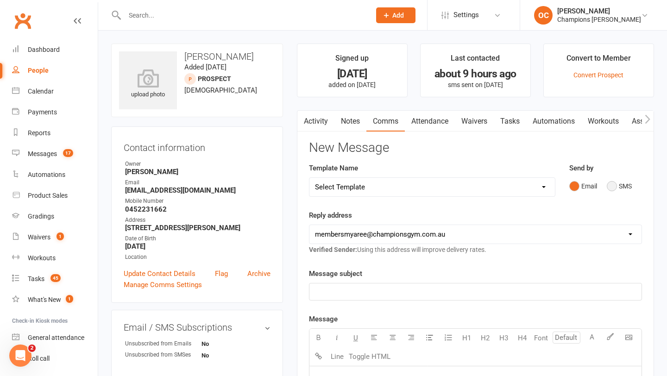
click at [614, 184] on button "SMS" at bounding box center [619, 186] width 25 height 18
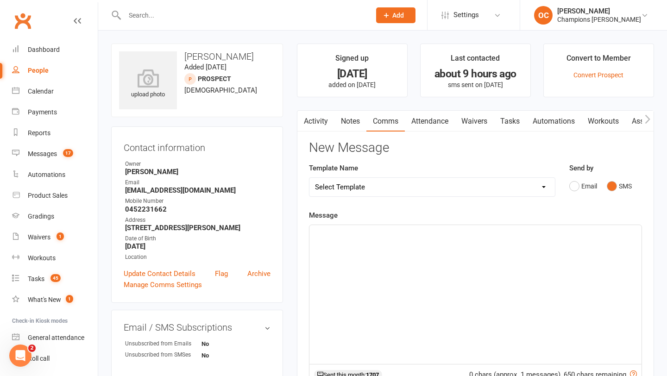
click at [398, 280] on div "﻿" at bounding box center [476, 294] width 332 height 139
click at [310, 118] on link "Activity" at bounding box center [315, 121] width 37 height 21
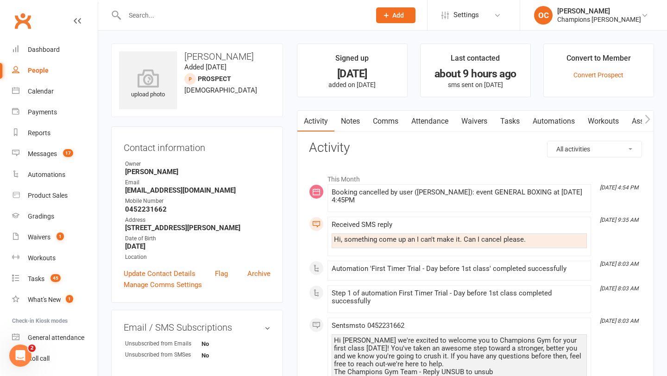
click at [344, 127] on link "Notes" at bounding box center [351, 121] width 32 height 21
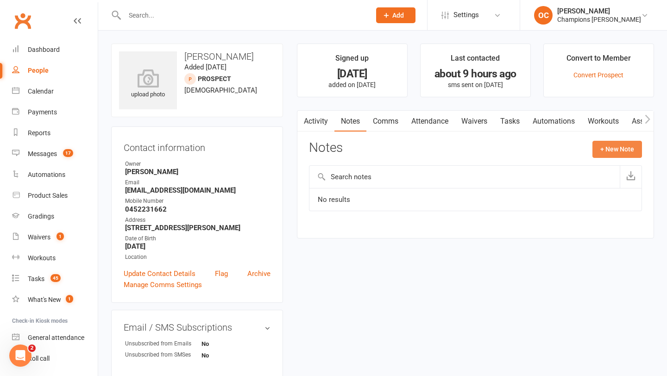
click at [634, 152] on button "+ New Note" at bounding box center [618, 149] width 50 height 17
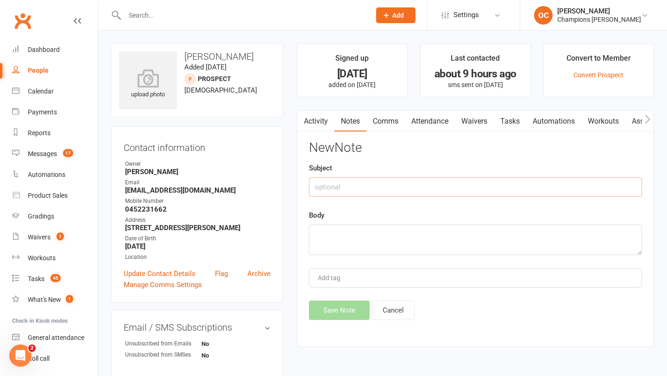
click at [456, 180] on input "text" at bounding box center [475, 186] width 333 height 19
click at [385, 120] on link "Comms" at bounding box center [386, 121] width 38 height 21
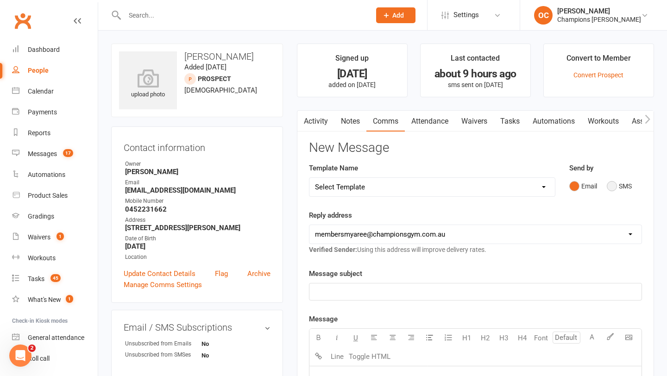
click at [613, 187] on button "SMS" at bounding box center [619, 186] width 25 height 18
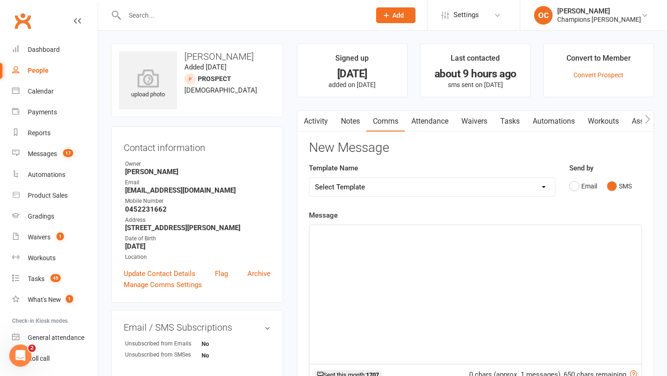
click at [393, 259] on div "﻿" at bounding box center [476, 294] width 332 height 139
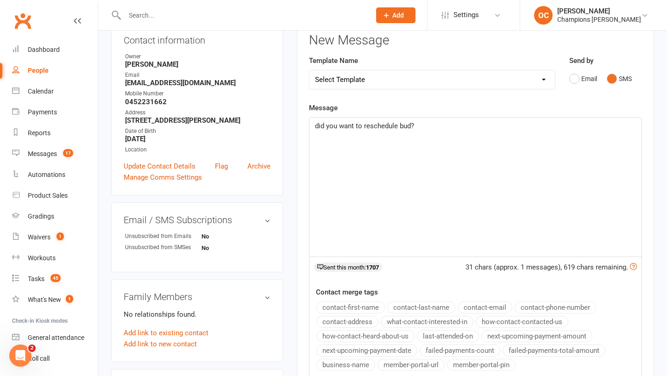
scroll to position [216, 0]
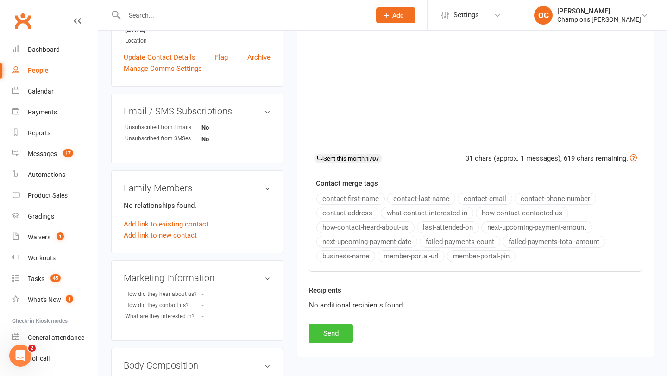
click at [319, 332] on button "Send" at bounding box center [331, 333] width 44 height 19
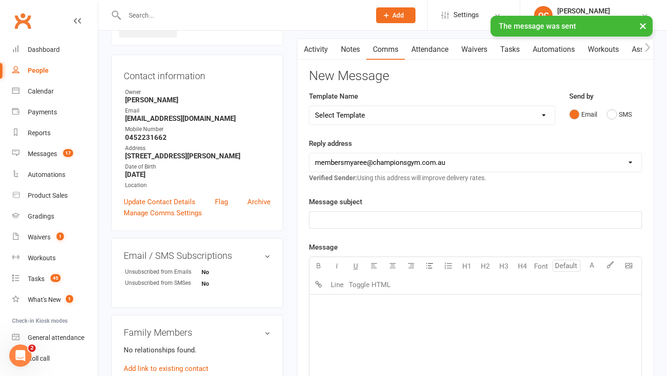
scroll to position [0, 0]
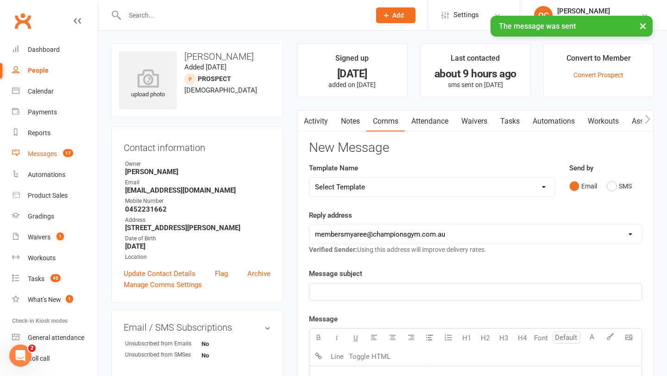
click at [79, 156] on link "Messages 17" at bounding box center [55, 154] width 86 height 21
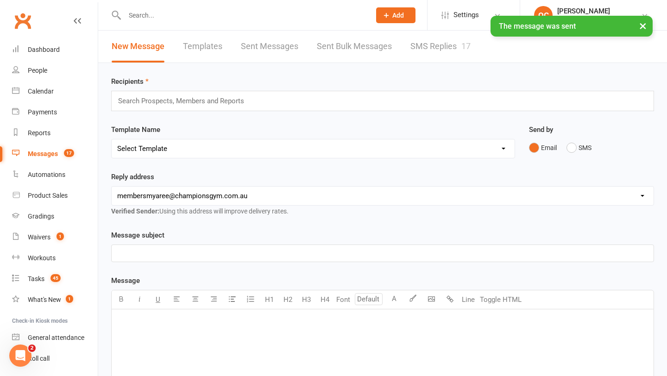
click at [431, 47] on link "SMS Replies 17" at bounding box center [441, 47] width 60 height 32
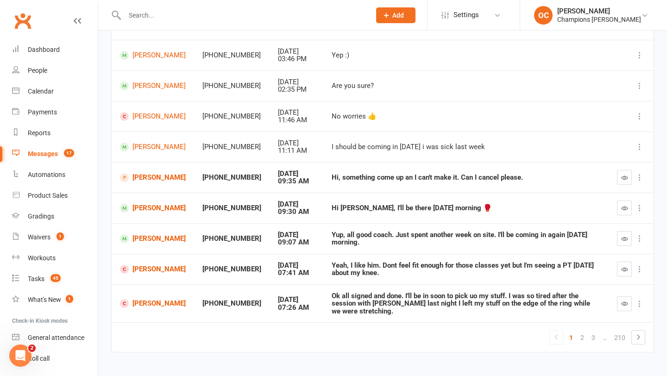
scroll to position [149, 0]
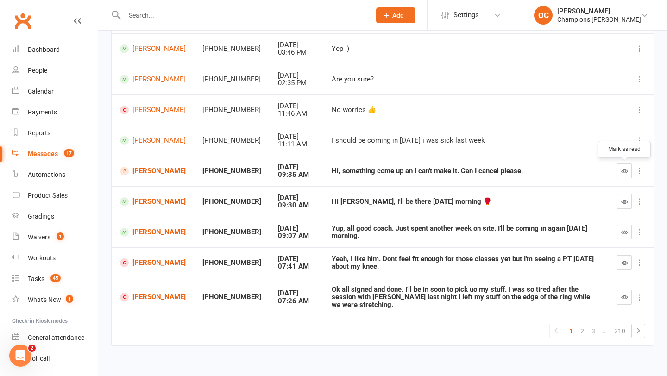
click at [623, 176] on button "button" at bounding box center [624, 171] width 15 height 15
click at [632, 201] on button "button" at bounding box center [624, 201] width 15 height 15
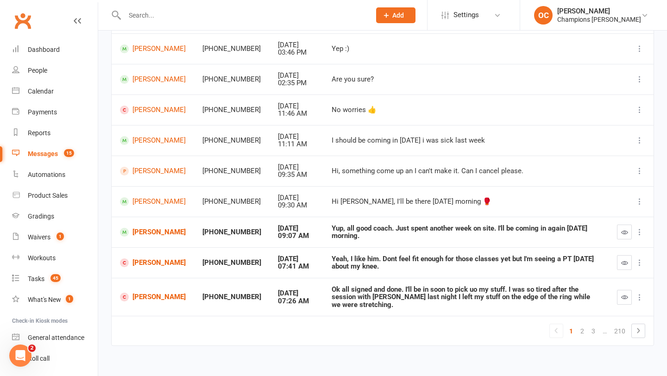
click at [616, 230] on td at bounding box center [631, 232] width 45 height 31
click at [624, 231] on icon "button" at bounding box center [624, 232] width 7 height 7
click at [156, 260] on link "Jack Hallam" at bounding box center [153, 263] width 66 height 9
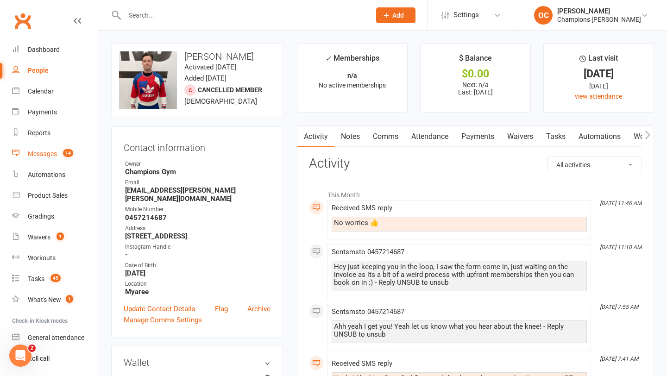
click at [58, 158] on link "Messages 14" at bounding box center [55, 154] width 86 height 21
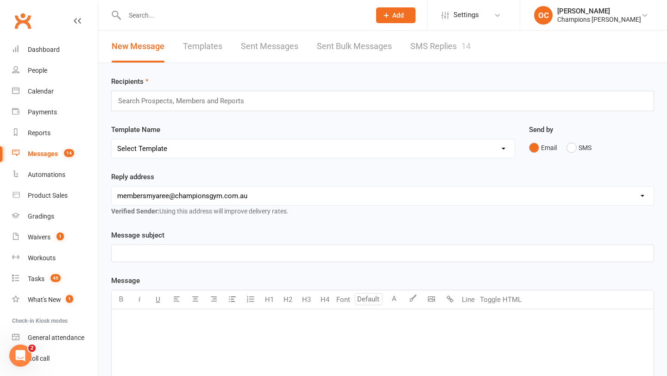
click at [428, 44] on link "SMS Replies 14" at bounding box center [441, 47] width 60 height 32
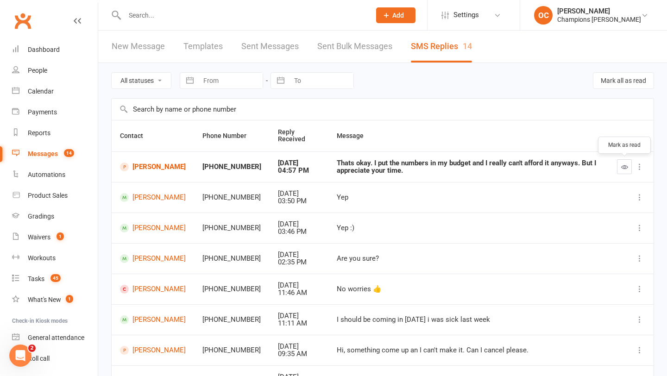
click at [620, 170] on button "button" at bounding box center [624, 166] width 15 height 15
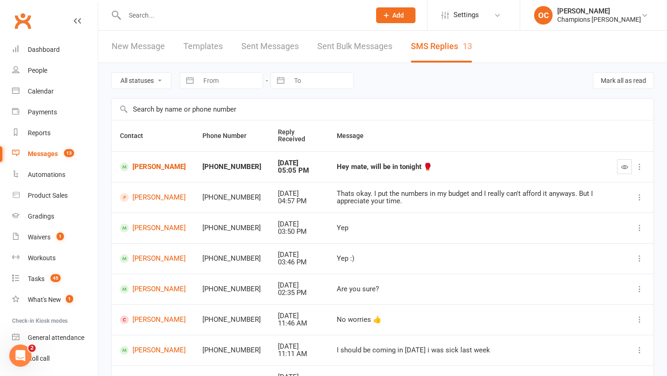
scroll to position [23, 0]
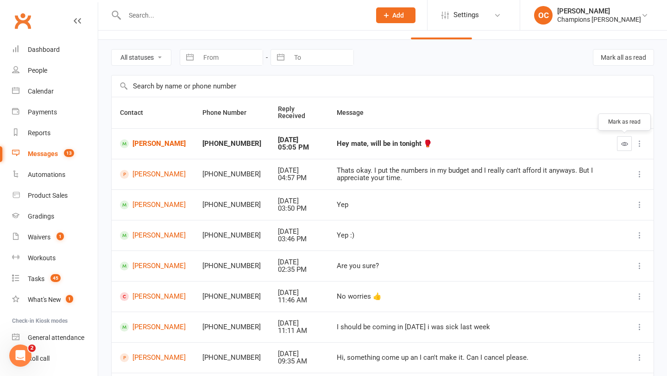
click at [624, 146] on icon "button" at bounding box center [624, 143] width 7 height 7
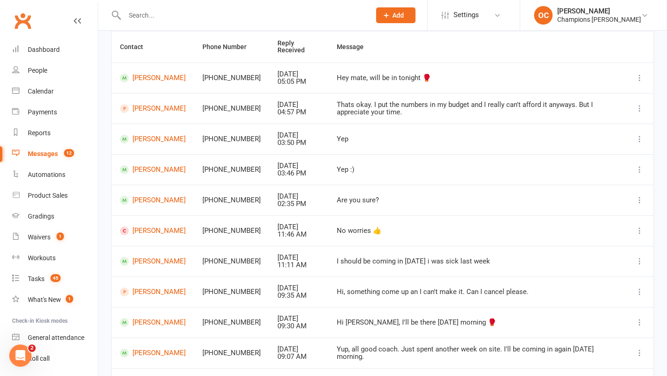
scroll to position [150, 0]
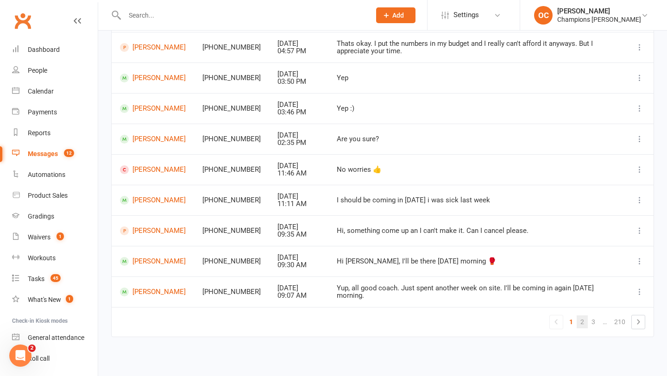
click at [578, 323] on link "2" at bounding box center [582, 322] width 11 height 13
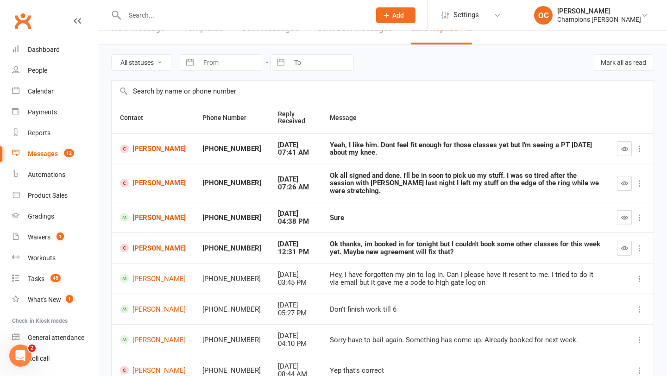
scroll to position [0, 0]
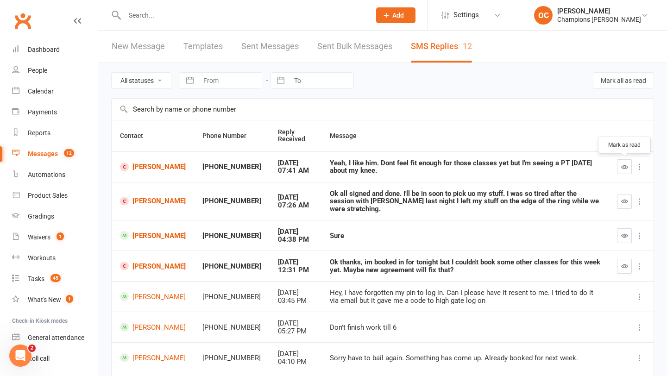
click at [626, 165] on icon "button" at bounding box center [624, 167] width 7 height 7
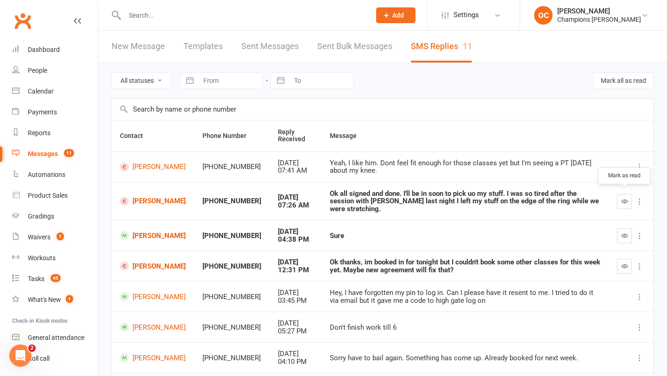
click at [627, 201] on button "button" at bounding box center [624, 201] width 15 height 15
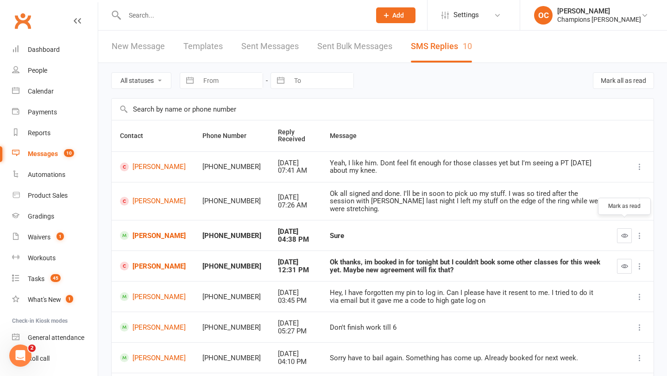
click at [624, 232] on icon "button" at bounding box center [624, 235] width 7 height 7
click at [621, 263] on icon "button" at bounding box center [624, 266] width 7 height 7
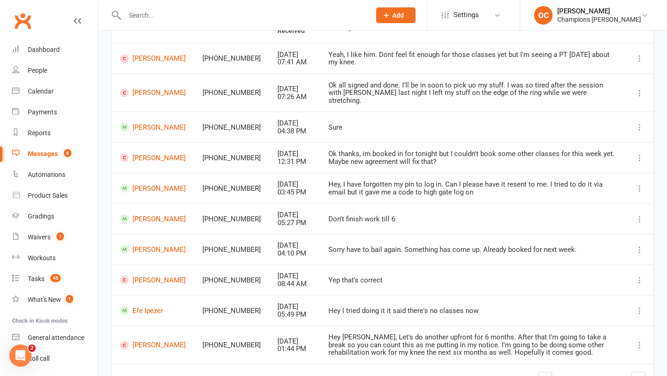
scroll to position [104, 0]
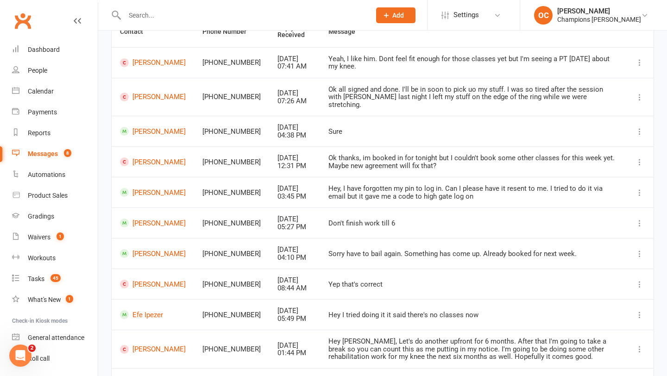
click at [560, 376] on link "1" at bounding box center [560, 383] width 11 height 13
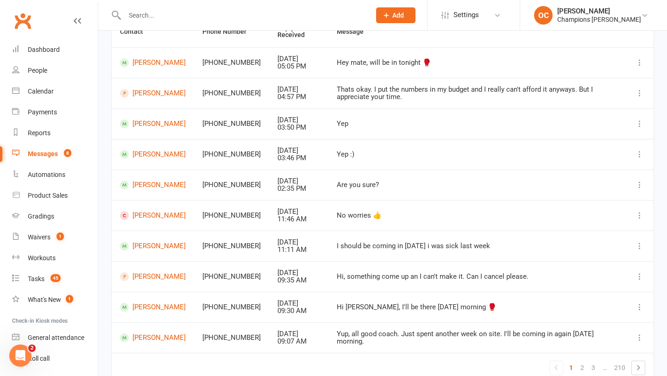
scroll to position [0, 0]
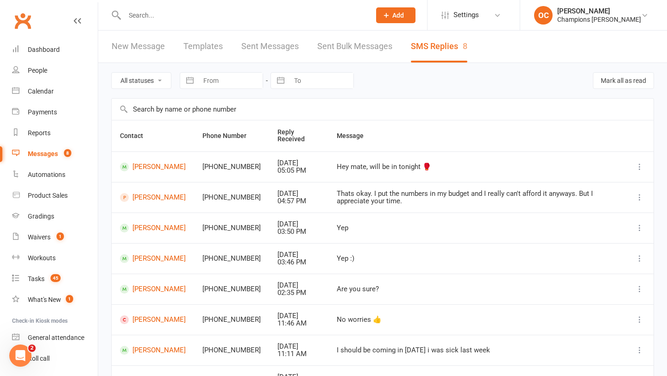
click at [180, 12] on input "text" at bounding box center [243, 15] width 242 height 13
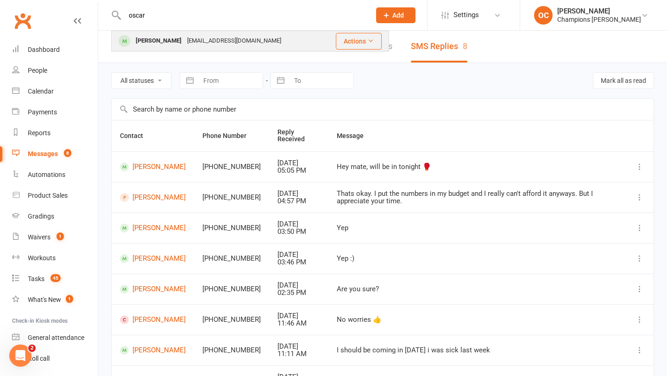
type input "oscar"
click at [210, 42] on div "oscarflood@hotmail.com" at bounding box center [234, 40] width 100 height 13
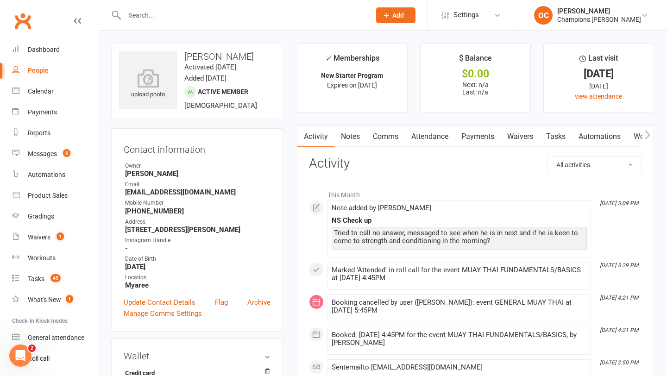
click at [143, 5] on div at bounding box center [237, 15] width 253 height 30
click at [148, 16] on input "text" at bounding box center [243, 15] width 242 height 13
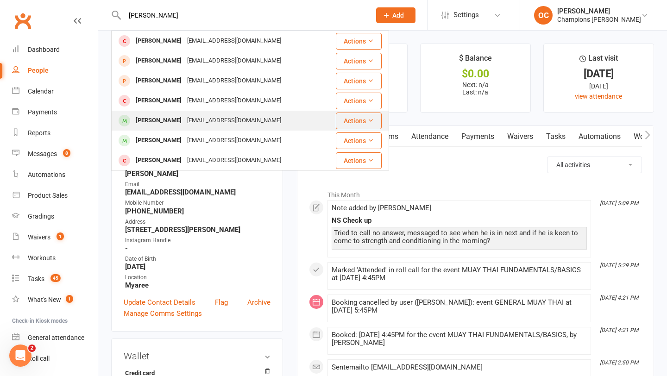
type input "stuart"
click at [205, 114] on div "orchardband@yahoo.com.au" at bounding box center [234, 120] width 100 height 13
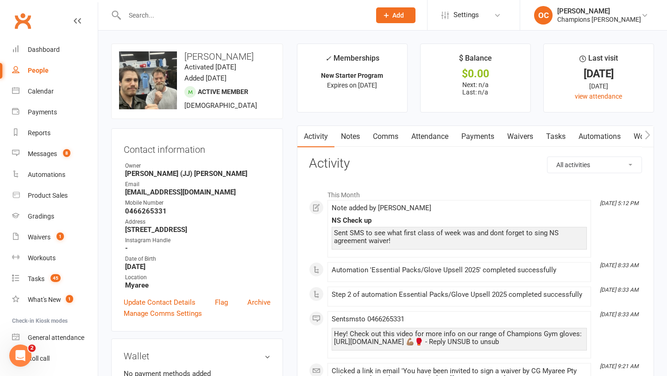
click at [157, 16] on input "text" at bounding box center [243, 15] width 242 height 13
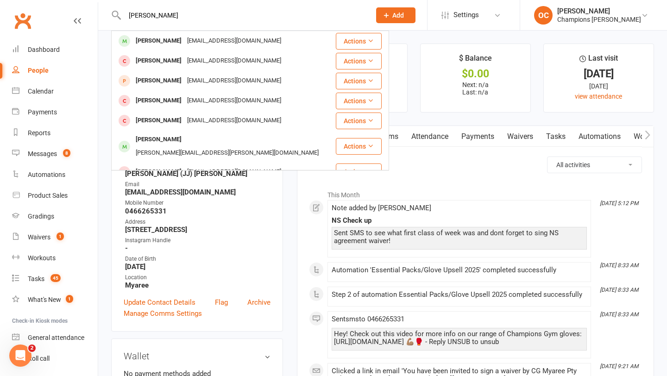
type input "ben heng"
click at [192, 35] on div "henyaodog@gmail.com" at bounding box center [234, 40] width 100 height 13
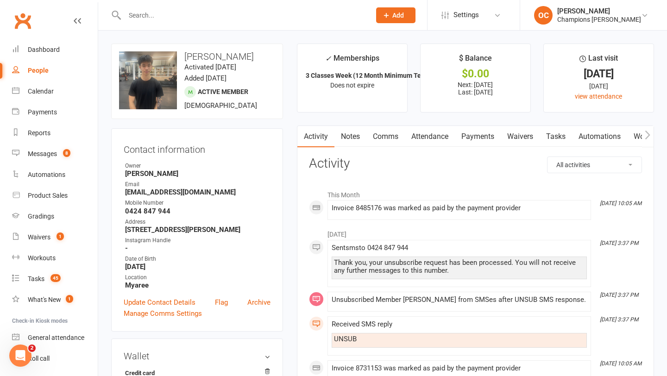
click at [345, 143] on link "Notes" at bounding box center [351, 136] width 32 height 21
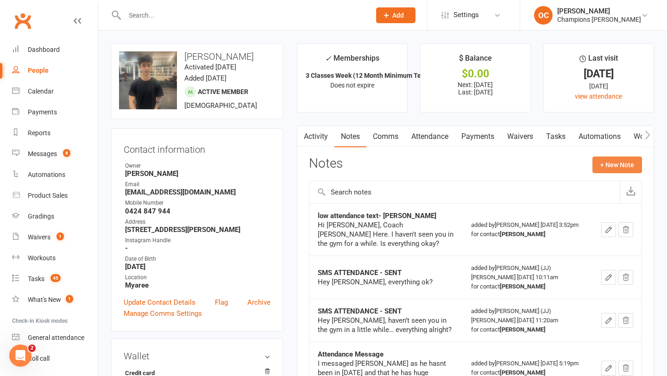
click at [606, 168] on button "+ New Note" at bounding box center [618, 165] width 50 height 17
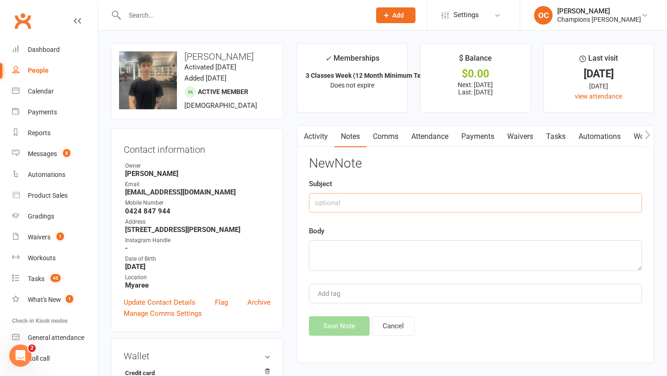
click at [397, 193] on input "text" at bounding box center [475, 202] width 333 height 19
type input "Check up Message"
click at [383, 249] on textarea at bounding box center [475, 255] width 333 height 31
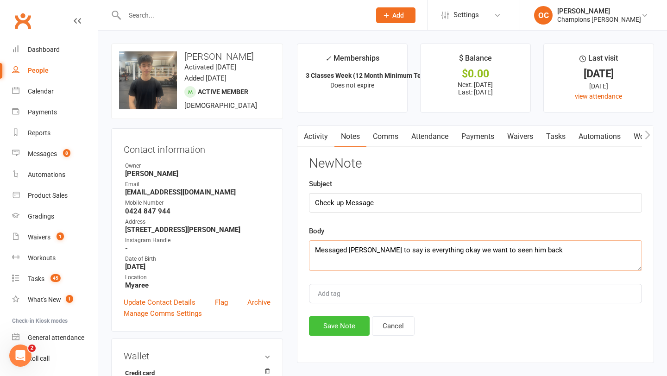
type textarea "Messaged Ben to say is everything okay we want to seen him back"
click at [335, 328] on button "Save Note" at bounding box center [339, 325] width 61 height 19
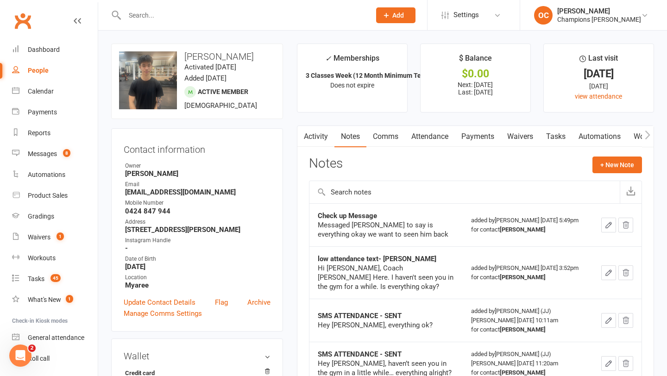
click at [148, 16] on input "text" at bounding box center [243, 15] width 242 height 13
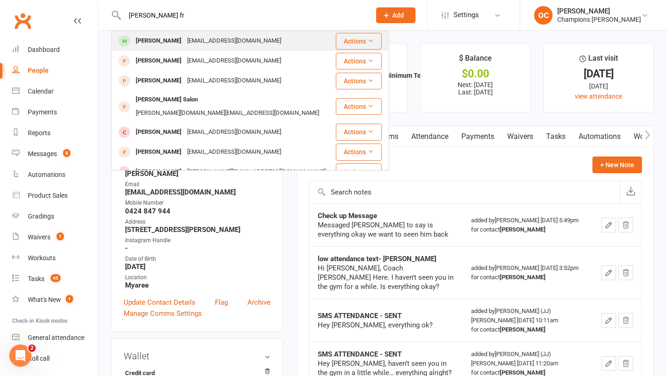
type input "brady fr"
click at [184, 41] on div "bfry35@outlook.com" at bounding box center [234, 40] width 100 height 13
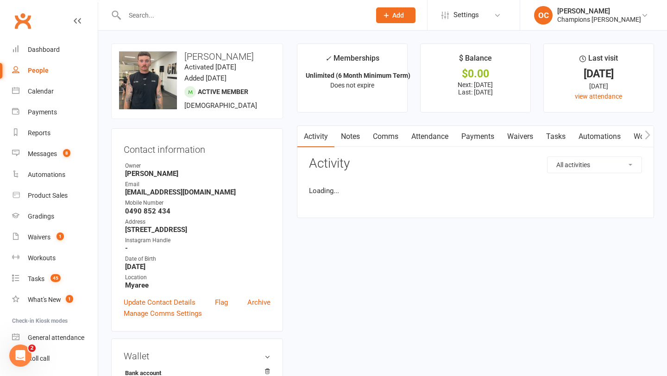
click at [521, 139] on link "Waivers" at bounding box center [520, 136] width 39 height 21
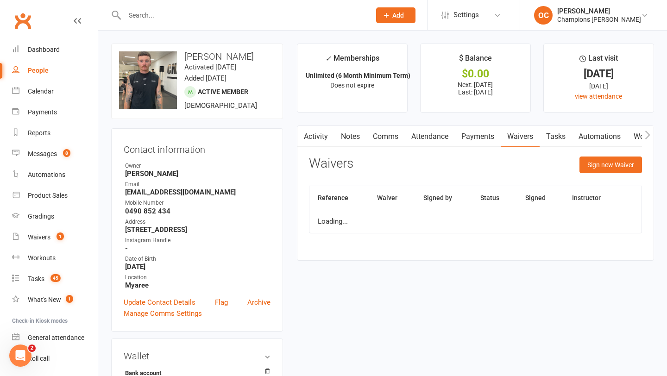
click at [487, 139] on link "Payments" at bounding box center [478, 136] width 46 height 21
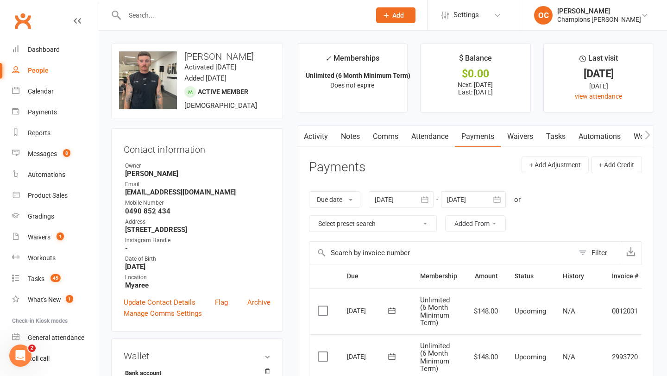
click at [350, 138] on link "Notes" at bounding box center [351, 136] width 32 height 21
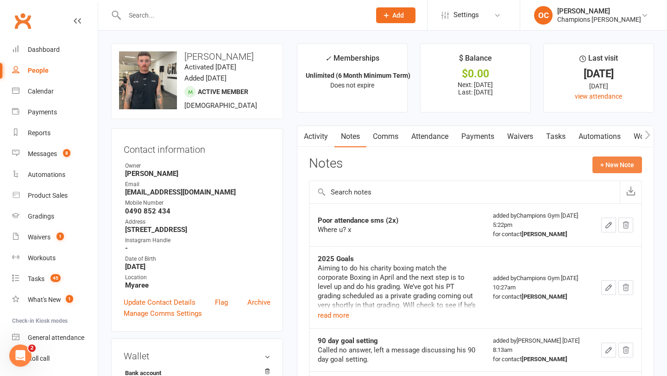
click at [614, 171] on button "+ New Note" at bounding box center [618, 165] width 50 height 17
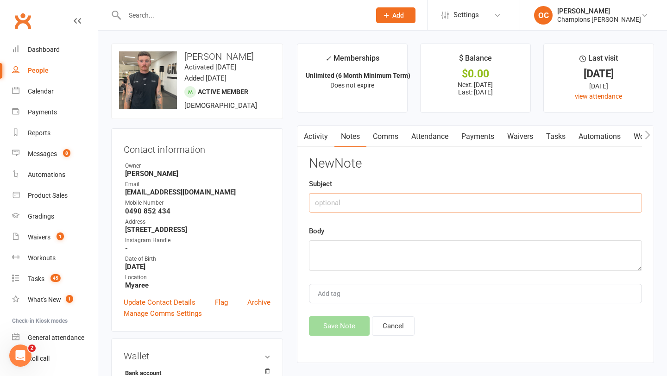
click at [318, 204] on input "text" at bounding box center [475, 202] width 333 height 19
type input "Check up message"
click at [318, 264] on textarea at bounding box center [475, 255] width 333 height 31
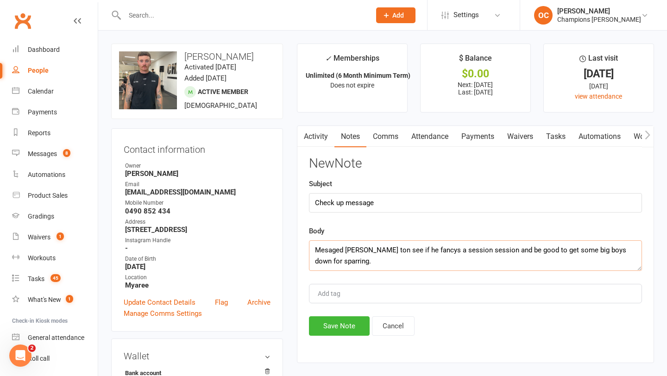
click at [336, 250] on textarea "Mesaged Brady ton see if he fancys a session session and be good to get some bi…" at bounding box center [475, 255] width 333 height 31
click at [327, 249] on textarea "Mesaged Brady ton see if he fancys a session session and be good to get some bi…" at bounding box center [475, 255] width 333 height 31
type textarea "Messaged Brady ton see if he fancys a session session and be good to get some b…"
click at [352, 324] on button "Save Note" at bounding box center [339, 325] width 61 height 19
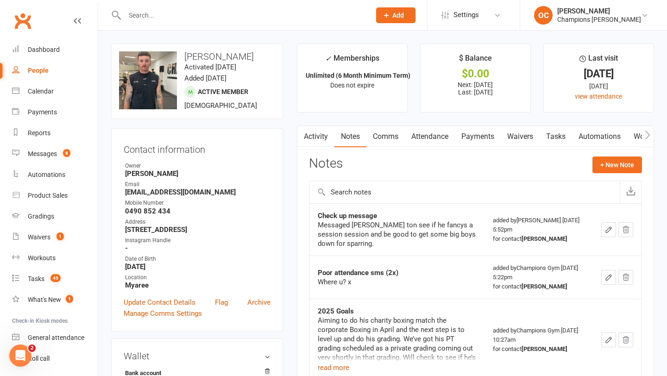
click at [157, 16] on input "text" at bounding box center [243, 15] width 242 height 13
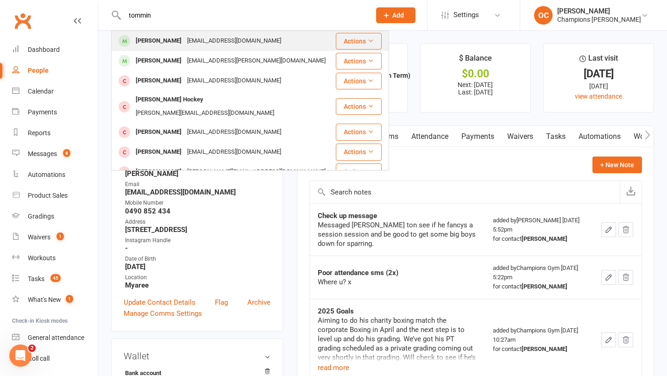
type input "tommin"
click at [169, 37] on div "Tommi Eddy" at bounding box center [158, 40] width 51 height 13
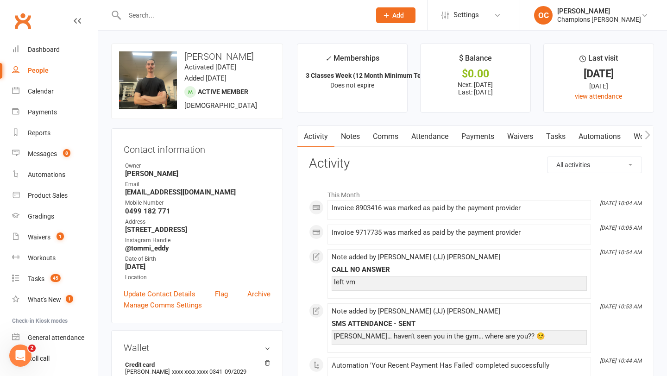
click at [356, 143] on link "Notes" at bounding box center [351, 136] width 32 height 21
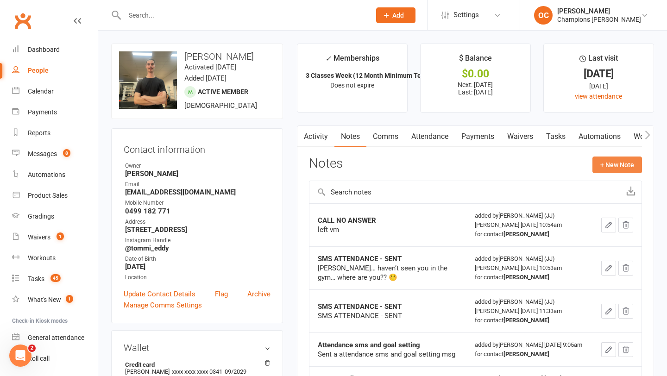
click at [601, 171] on button "+ New Note" at bounding box center [618, 165] width 50 height 17
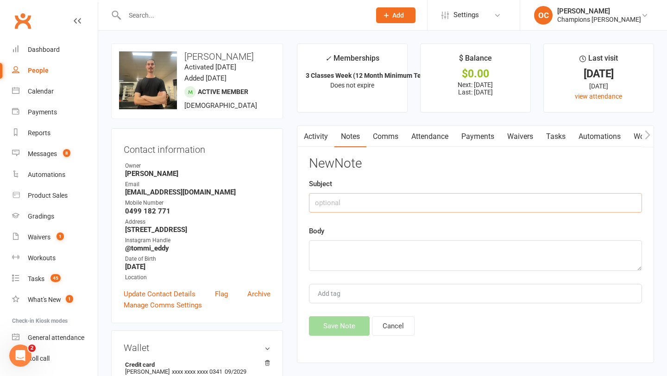
click at [520, 198] on input "text" at bounding box center [475, 202] width 333 height 19
type input "Check up message"
click at [453, 251] on textarea at bounding box center [475, 255] width 333 height 31
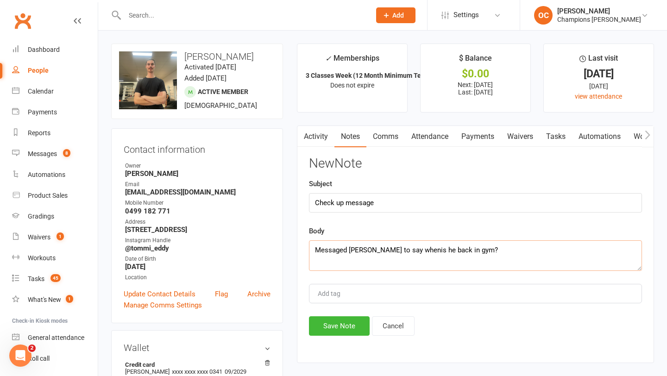
click at [405, 253] on textarea "Messaged Tommi to say whenis he back in gym?" at bounding box center [475, 255] width 333 height 31
click at [408, 249] on textarea "Messaged Tommi to say whenis he back in gym?" at bounding box center [475, 255] width 333 height 31
type textarea "Messaged Tommi to say when is he back in gym?"
click at [352, 321] on button "Save Note" at bounding box center [339, 325] width 61 height 19
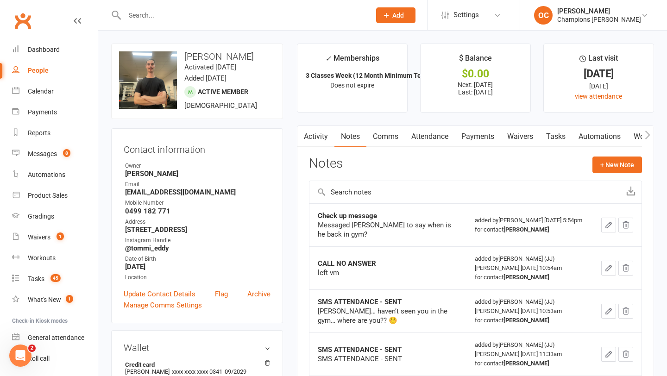
click at [170, 17] on input "text" at bounding box center [243, 15] width 242 height 13
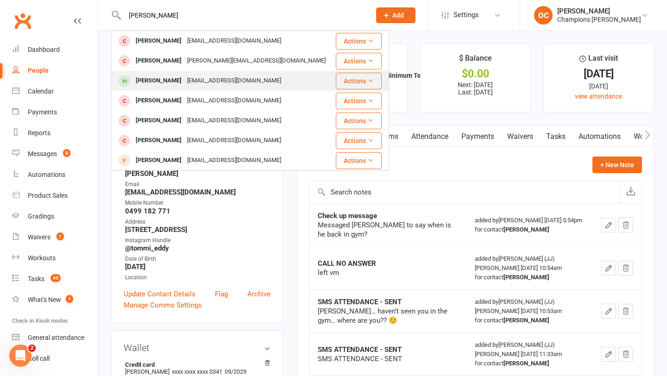
type input "lindsay"
click at [189, 78] on div "lindsaydardy@gmail.com" at bounding box center [234, 80] width 100 height 13
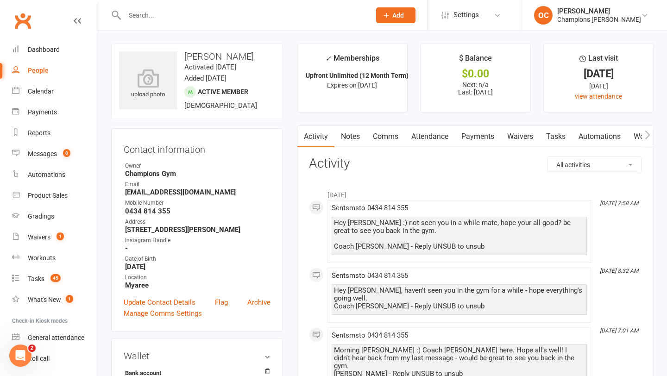
click at [492, 137] on link "Payments" at bounding box center [478, 136] width 46 height 21
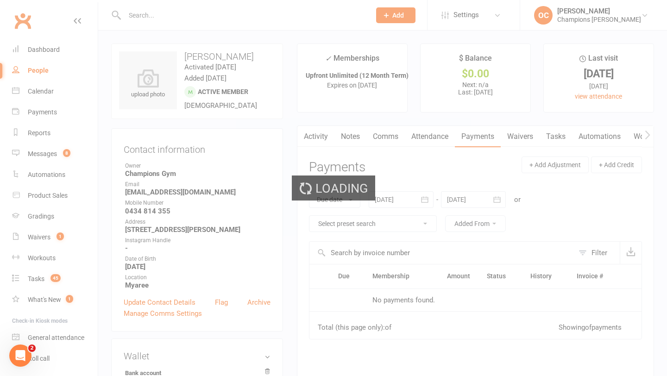
click at [527, 138] on div "Loading" at bounding box center [333, 188] width 667 height 376
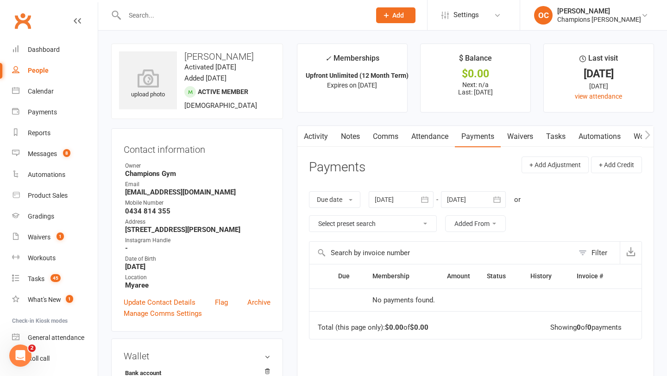
click at [516, 131] on link "Waivers" at bounding box center [520, 136] width 39 height 21
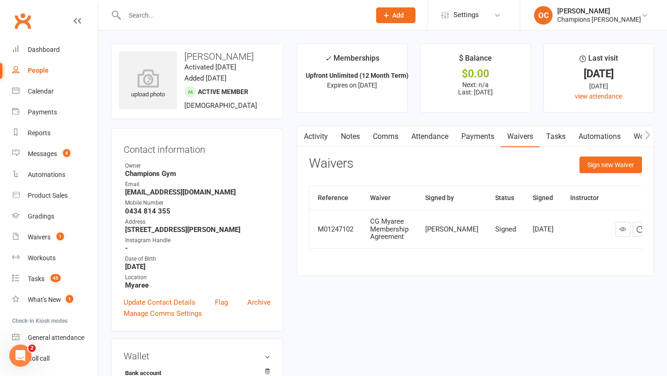
click at [493, 145] on link "Payments" at bounding box center [478, 136] width 46 height 21
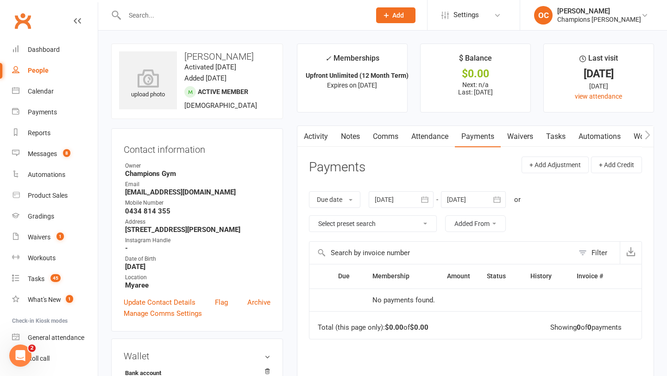
click at [151, 22] on div at bounding box center [237, 15] width 253 height 30
click at [153, 16] on input "text" at bounding box center [243, 15] width 242 height 13
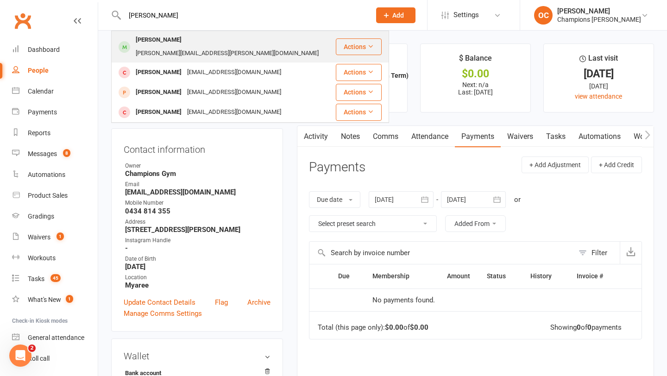
type input "edmond"
click at [196, 47] on div "edmond.t.whyte@icloud.com" at bounding box center [227, 53] width 189 height 13
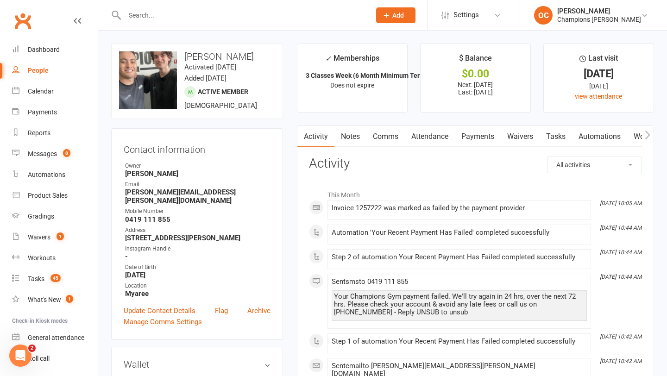
click at [535, 141] on link "Waivers" at bounding box center [520, 136] width 39 height 21
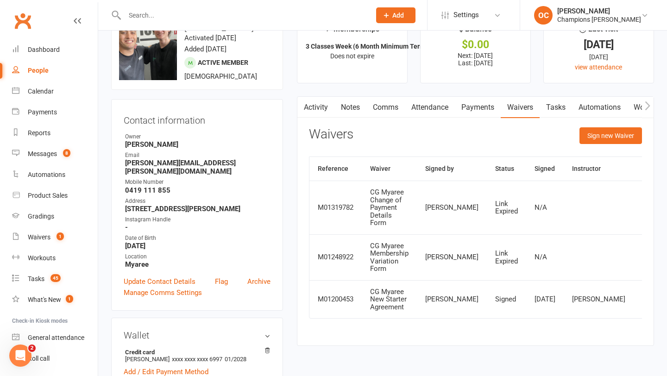
scroll to position [33, 0]
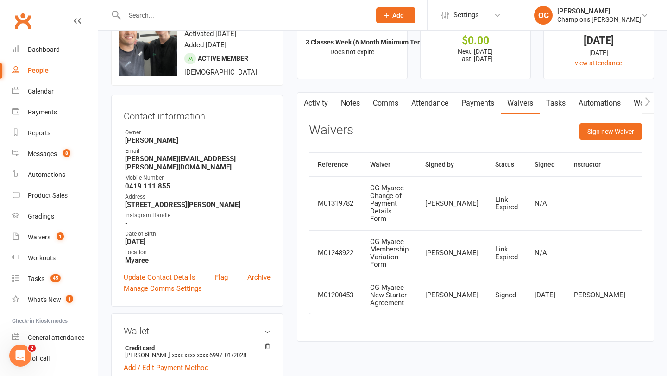
click at [485, 108] on link "Payments" at bounding box center [478, 103] width 46 height 21
